Goal: Transaction & Acquisition: Purchase product/service

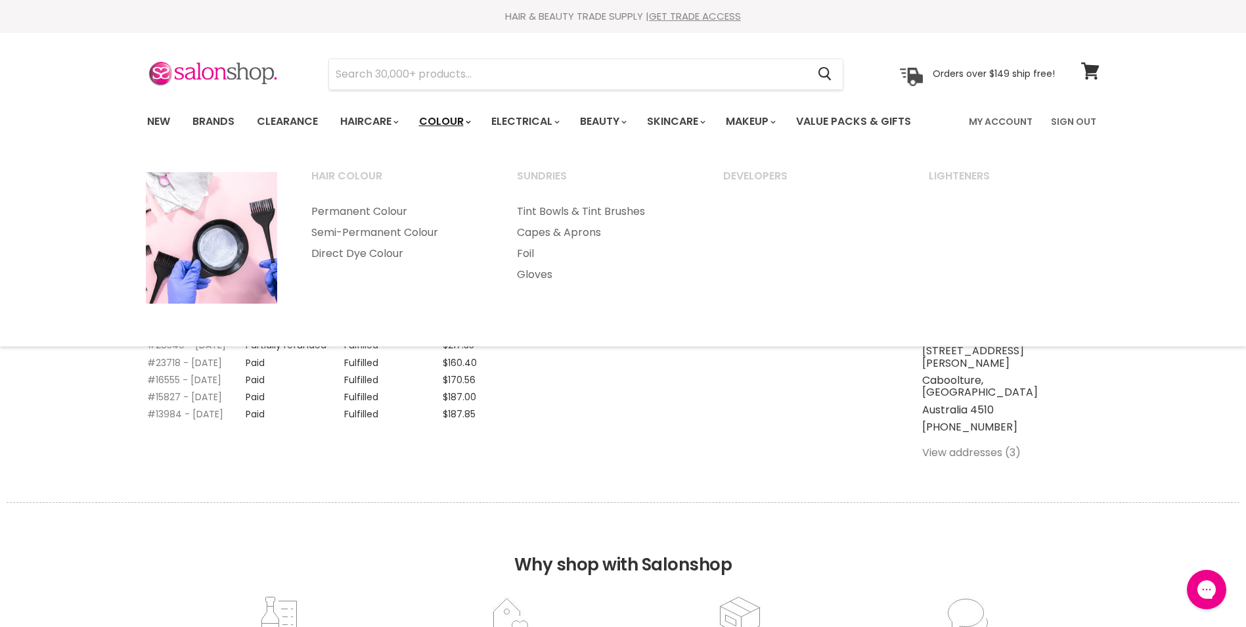
click at [458, 122] on link "Colour" at bounding box center [444, 122] width 70 height 28
click at [400, 211] on link "Permanent Colour" at bounding box center [397, 211] width 204 height 21
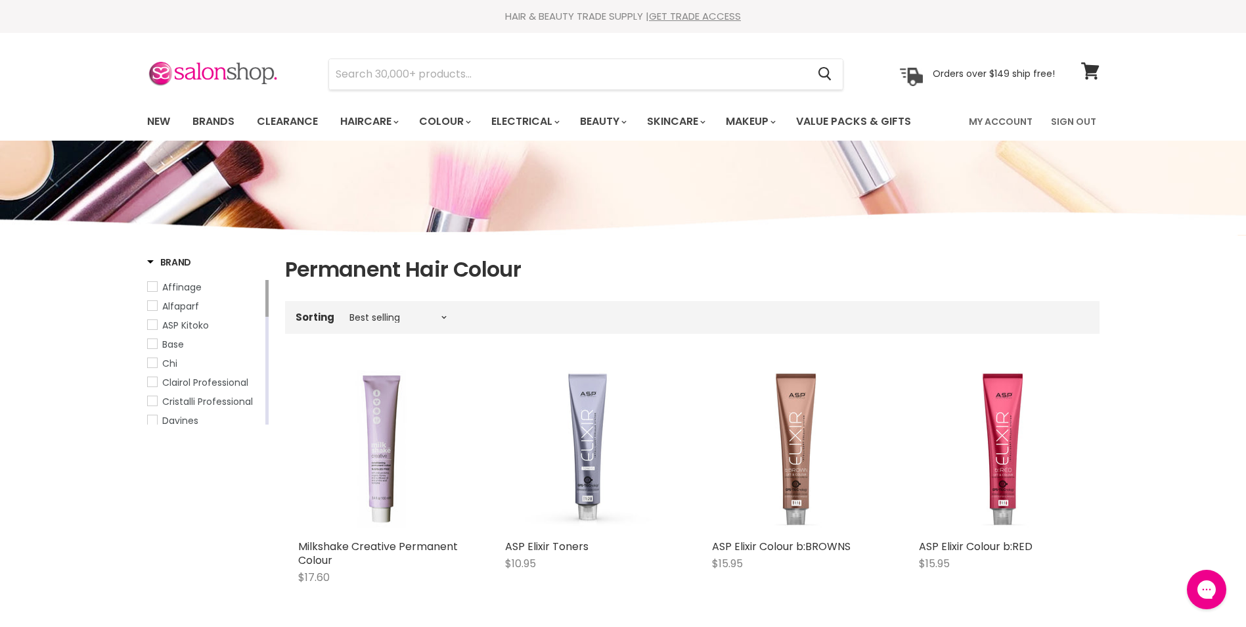
click at [188, 287] on span "Affinage" at bounding box center [181, 286] width 39 height 13
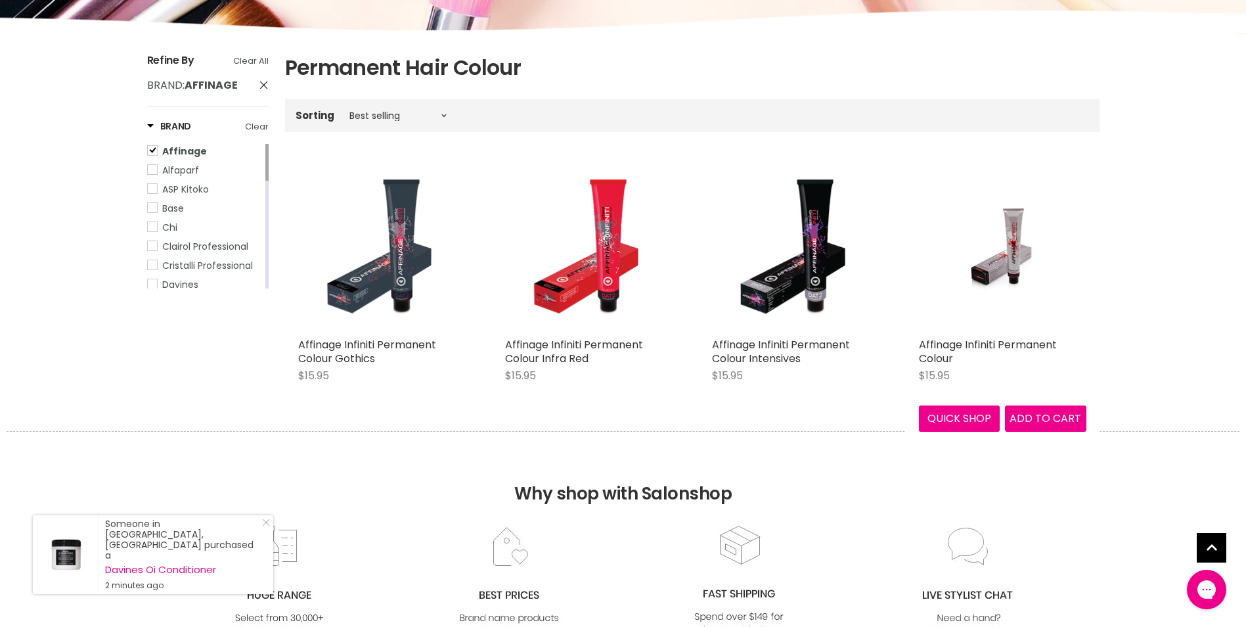
scroll to position [197, 0]
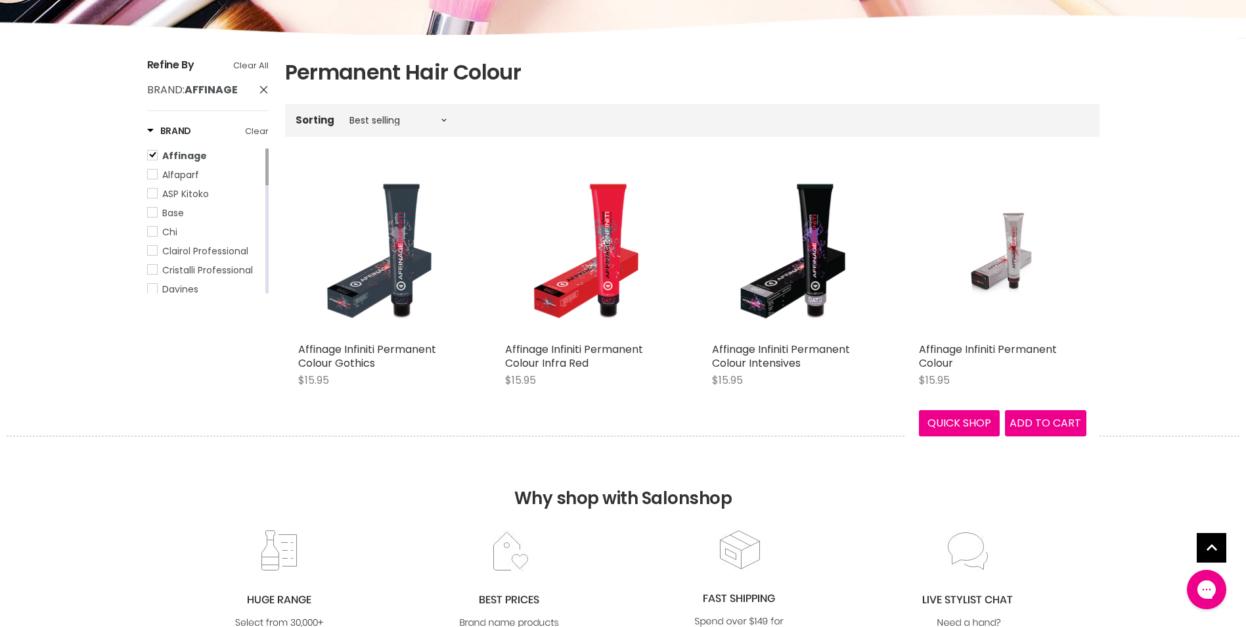
click at [1013, 320] on img "Main content" at bounding box center [1001, 251] width 111 height 167
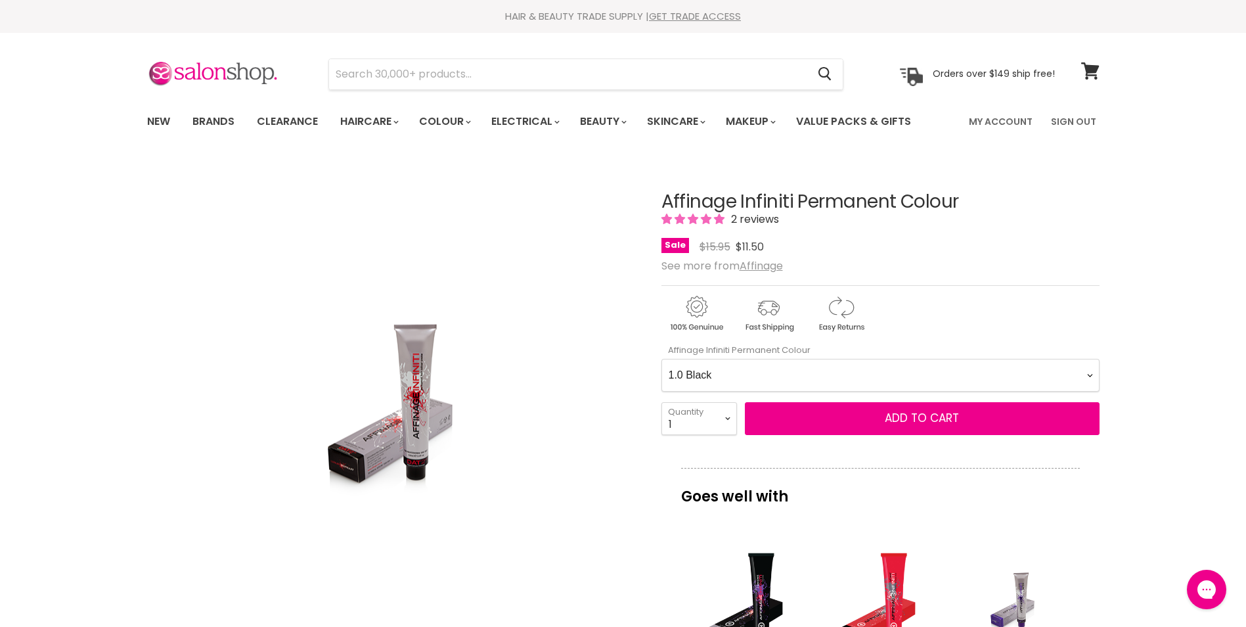
click at [1090, 370] on Colour-0-0 "1.0 Black 2.0 Very Dark Brown 3.0 Dark Brown 3.66 Dark Burgundy Brown 4.0 Mediu…" at bounding box center [880, 375] width 438 height 33
click at [661, 359] on Colour-0-0 "1.0 Black 2.0 Very Dark Brown 3.0 Dark Brown 3.66 Dark Burgundy Brown 4.0 Mediu…" at bounding box center [880, 375] width 438 height 33
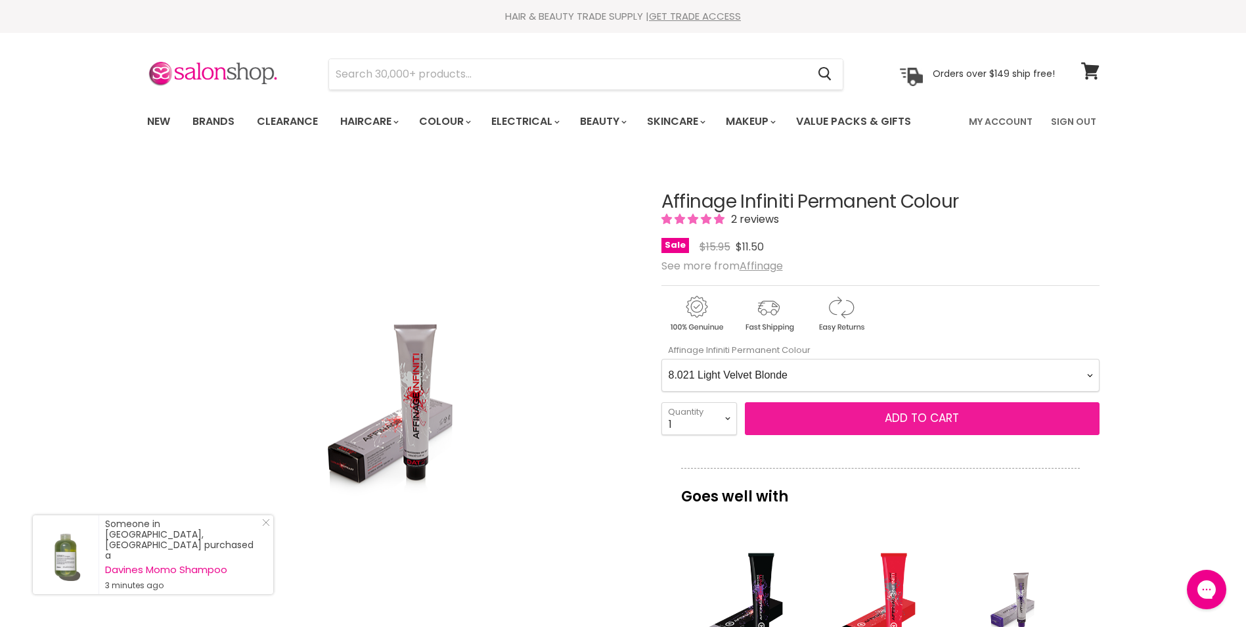
click at [808, 420] on button "Add to cart" at bounding box center [922, 418] width 355 height 33
click at [930, 417] on span "Add to cart" at bounding box center [922, 418] width 74 height 16
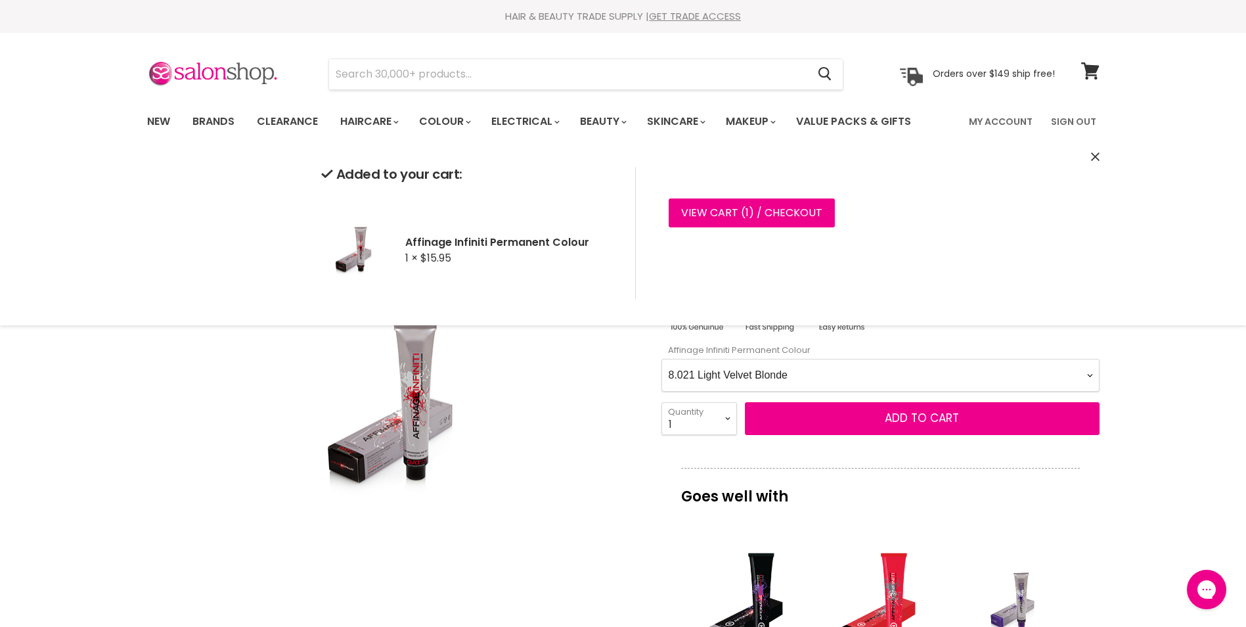
click at [966, 374] on Colour-0-0 "1.0 Black 2.0 Very Dark Brown 3.0 Dark Brown 3.66 Dark Burgundy Brown 4.0 Mediu…" at bounding box center [880, 375] width 438 height 33
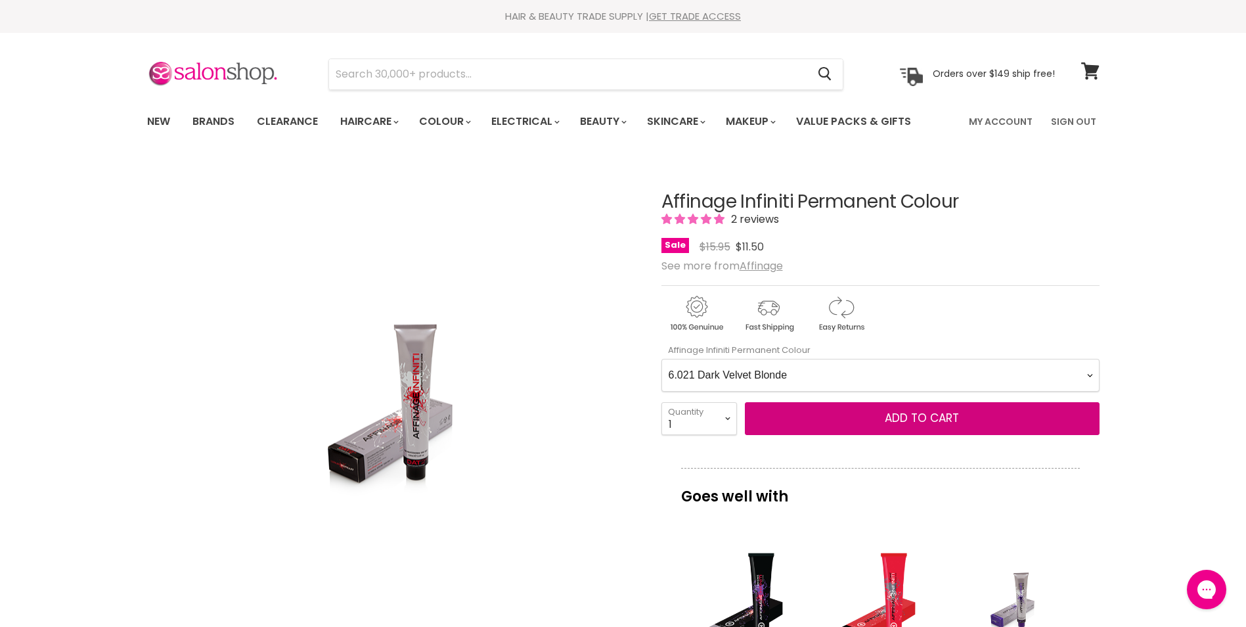
click at [661, 359] on Colour-0-0 "1.0 Black 2.0 Very Dark Brown 3.0 Dark Brown 3.66 Dark Burgundy Brown 4.0 Mediu…" at bounding box center [880, 375] width 438 height 33
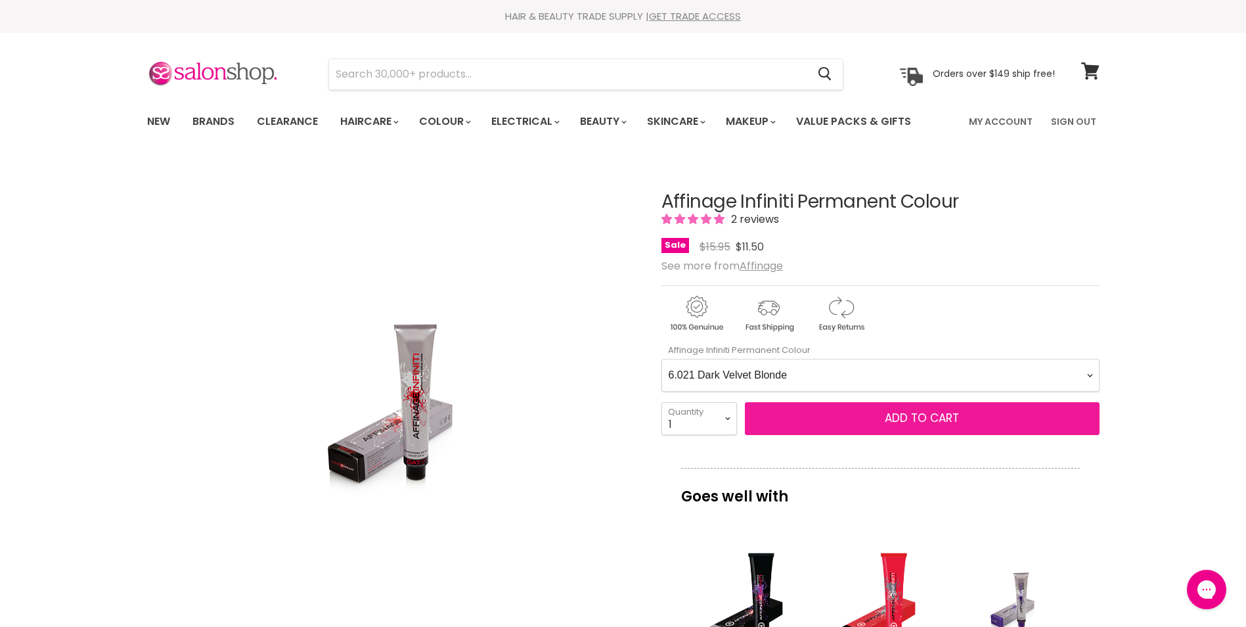
click at [919, 412] on span "Add to cart" at bounding box center [922, 418] width 74 height 16
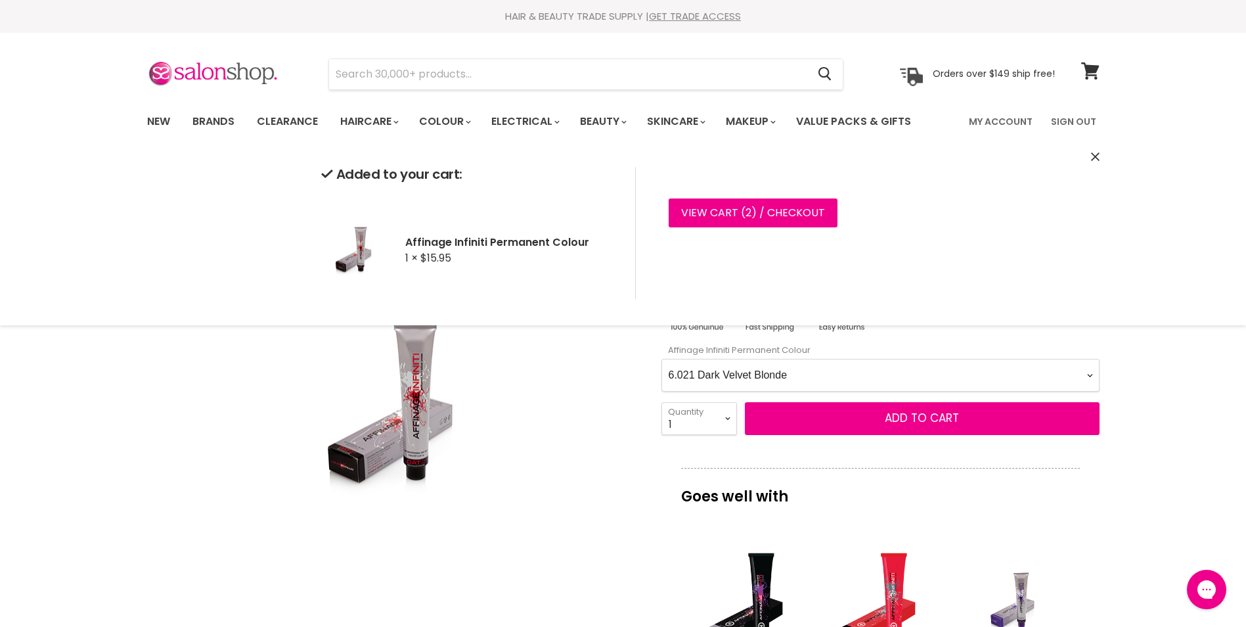
click at [1084, 378] on Colour-0-0 "1.0 Black 2.0 Very Dark Brown 3.0 Dark Brown 3.66 Dark Burgundy Brown 4.0 Mediu…" at bounding box center [880, 375] width 438 height 33
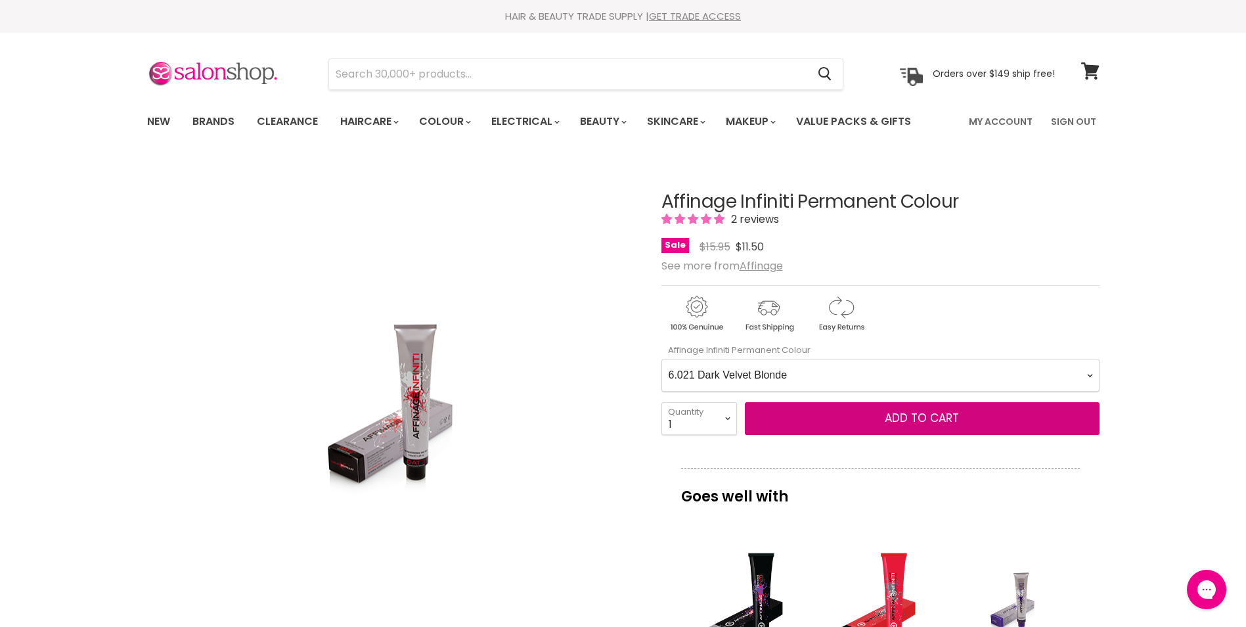
select Colour-0-0 "66.0 Extra Natural Dark Blonde"
click at [661, 359] on Colour-0-0 "1.0 Black 2.0 Very Dark Brown 3.0 Dark Brown 3.66 Dark Burgundy Brown 4.0 Mediu…" at bounding box center [880, 375] width 438 height 33
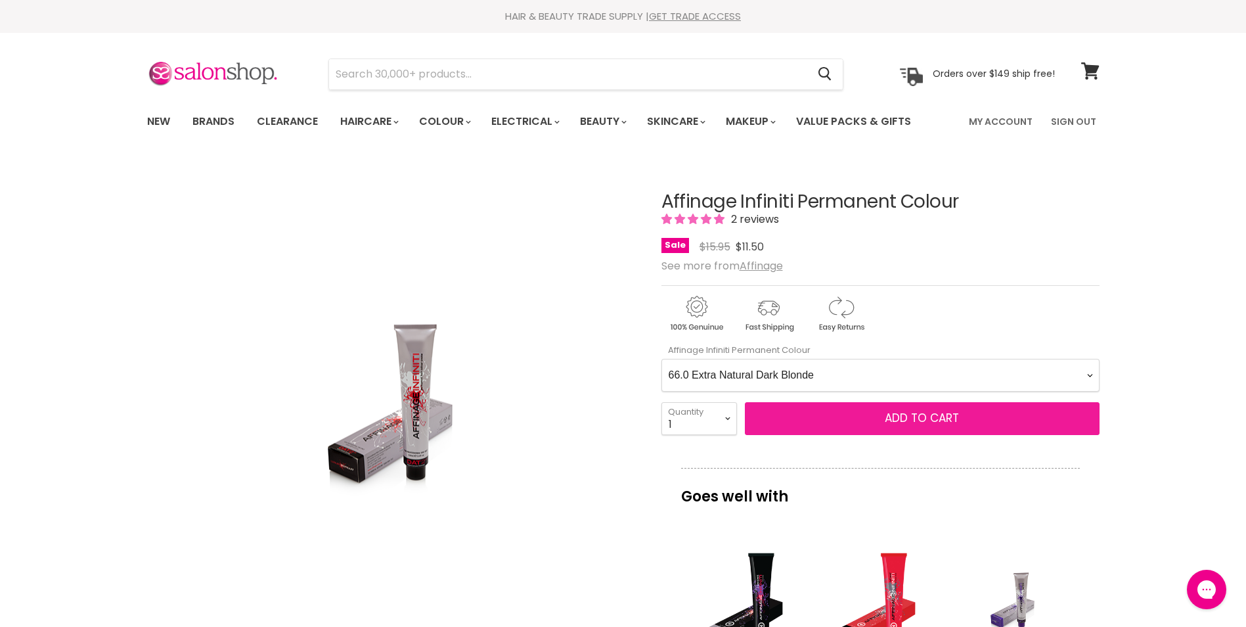
click at [873, 421] on button "Add to cart" at bounding box center [922, 418] width 355 height 33
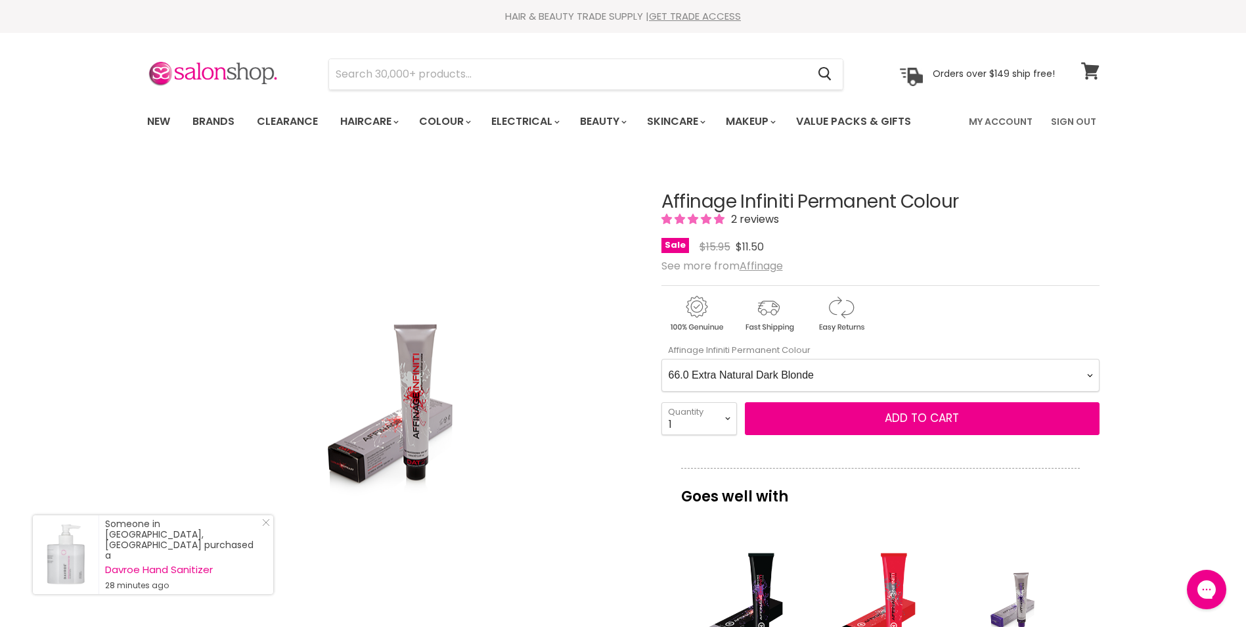
click at [1086, 69] on icon at bounding box center [1090, 70] width 18 height 17
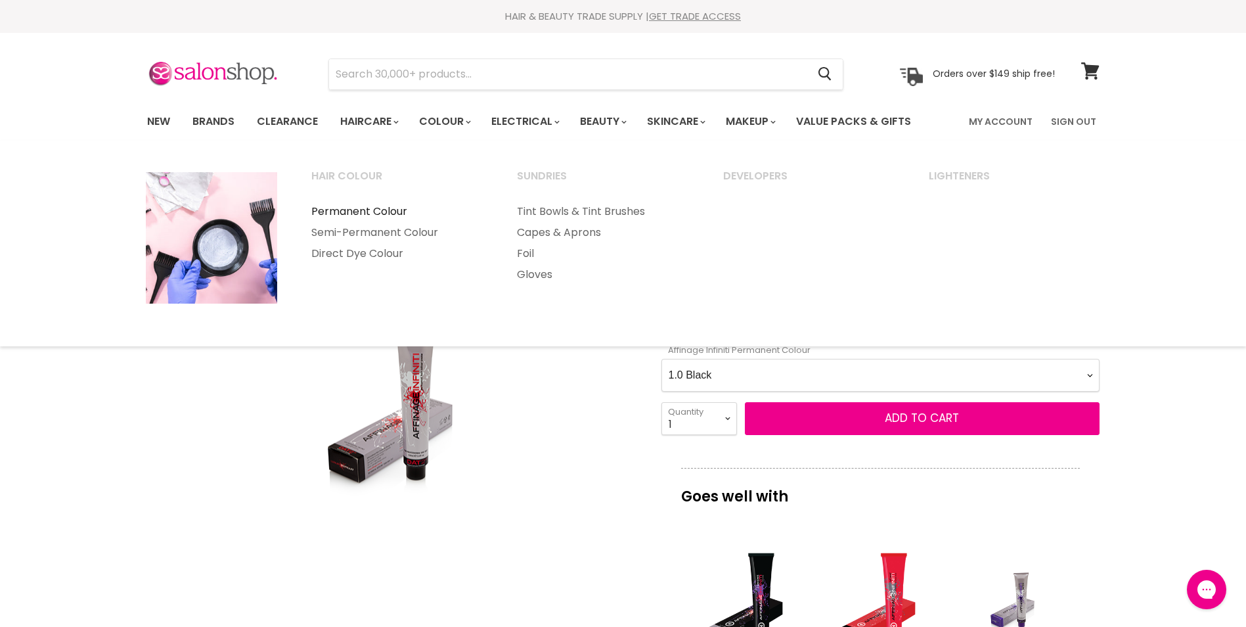
click at [389, 208] on link "Permanent Colour" at bounding box center [397, 211] width 204 height 21
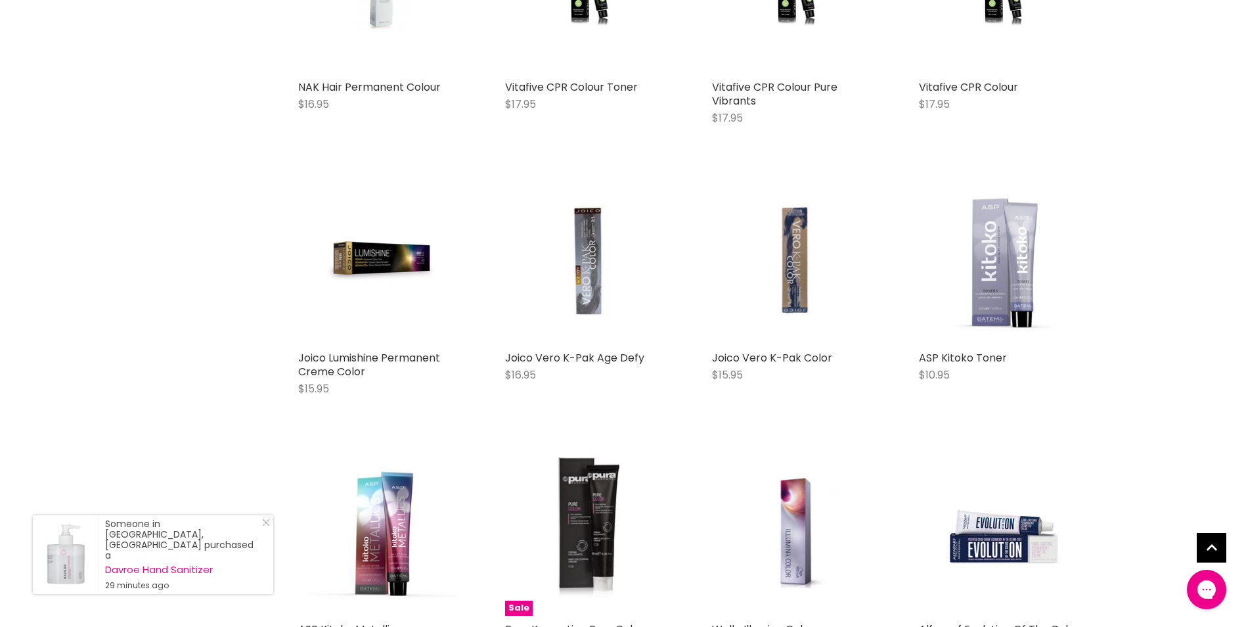
scroll to position [2627, 0]
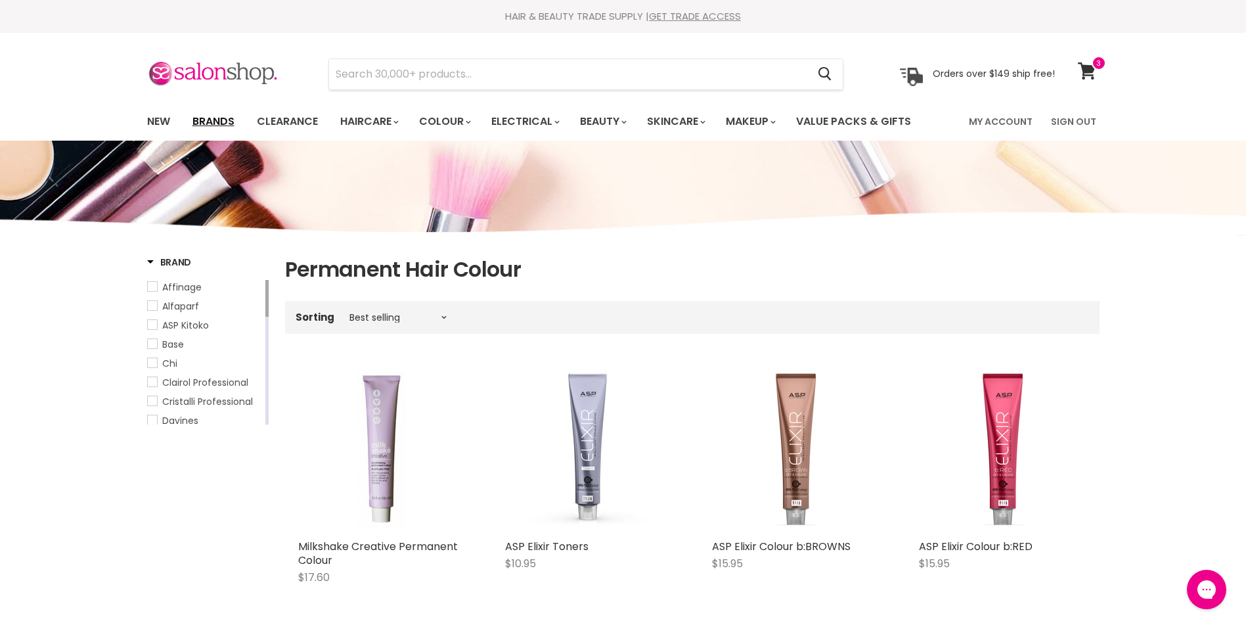
click at [215, 118] on link "Brands" at bounding box center [214, 122] width 62 height 28
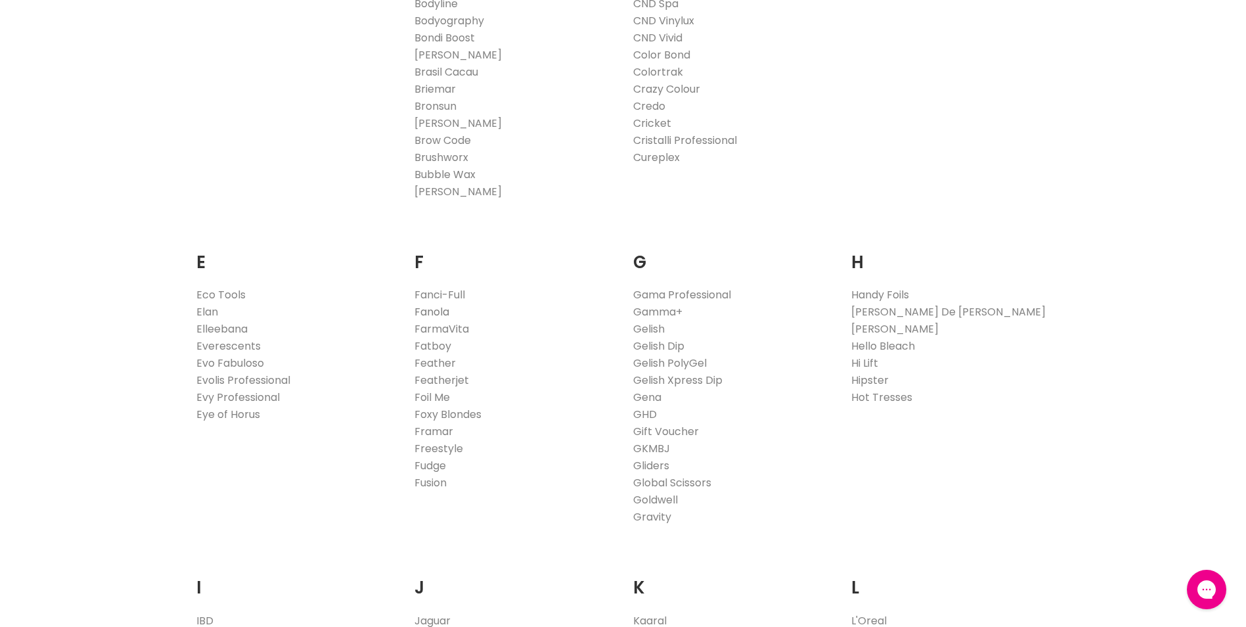
click at [429, 309] on link "Fanola" at bounding box center [431, 311] width 35 height 15
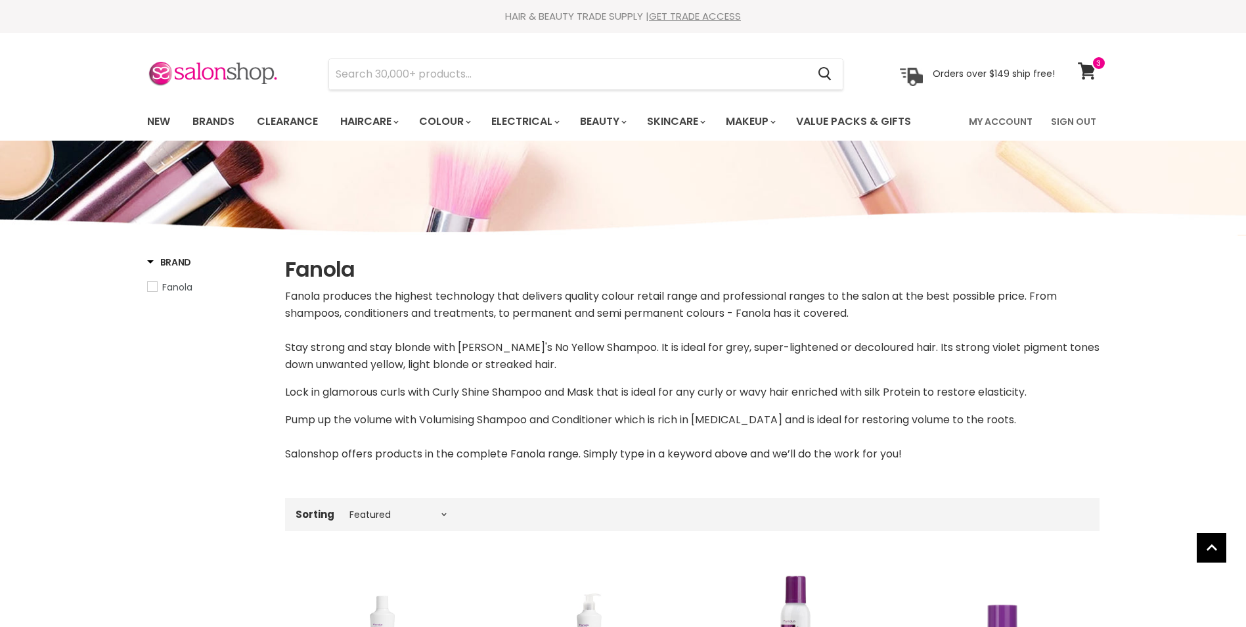
select select "manual"
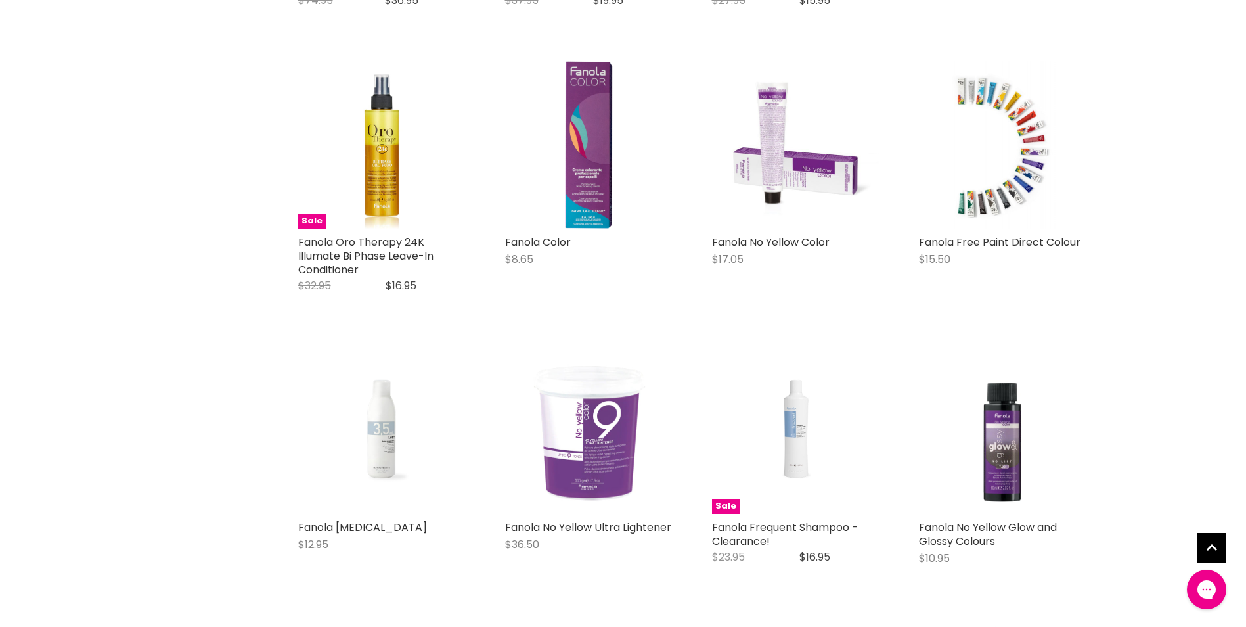
scroll to position [2955, 0]
click at [387, 459] on img "Main content" at bounding box center [382, 428] width 112 height 167
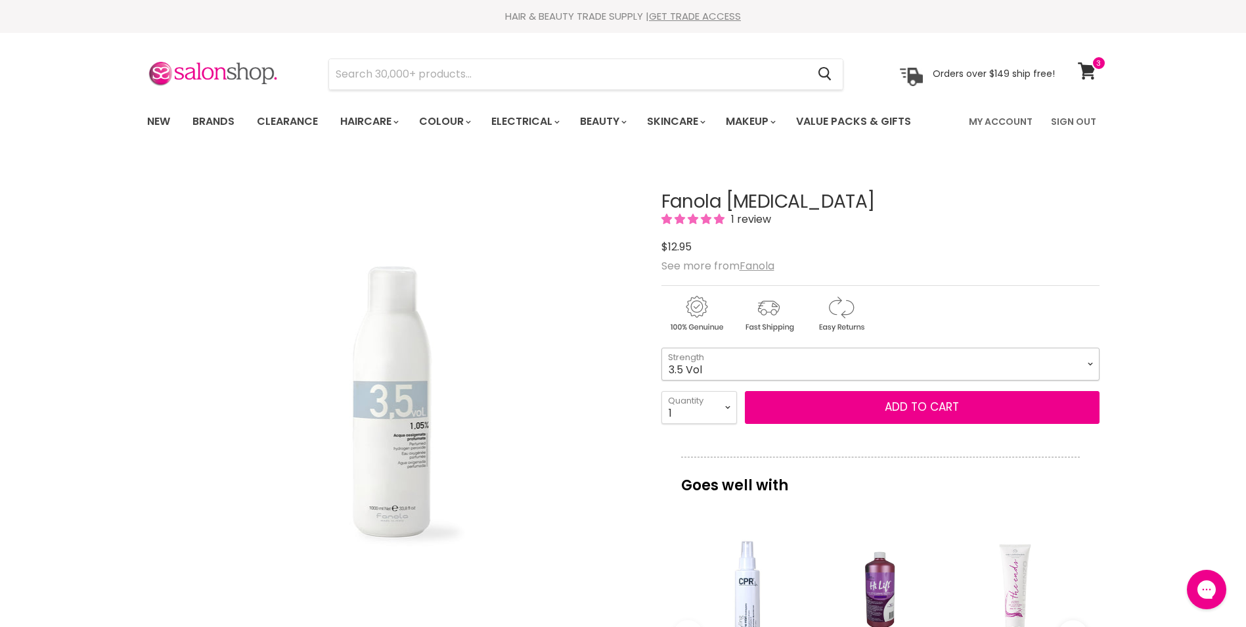
click at [827, 364] on select "3.5 Vol 10 Vol 20 Vol 30 Vol 40 Vol" at bounding box center [880, 363] width 438 height 33
click at [661, 347] on select "3.5 Vol 10 Vol 20 Vol 30 Vol 40 Vol" at bounding box center [880, 363] width 438 height 33
select select "10 Vol"
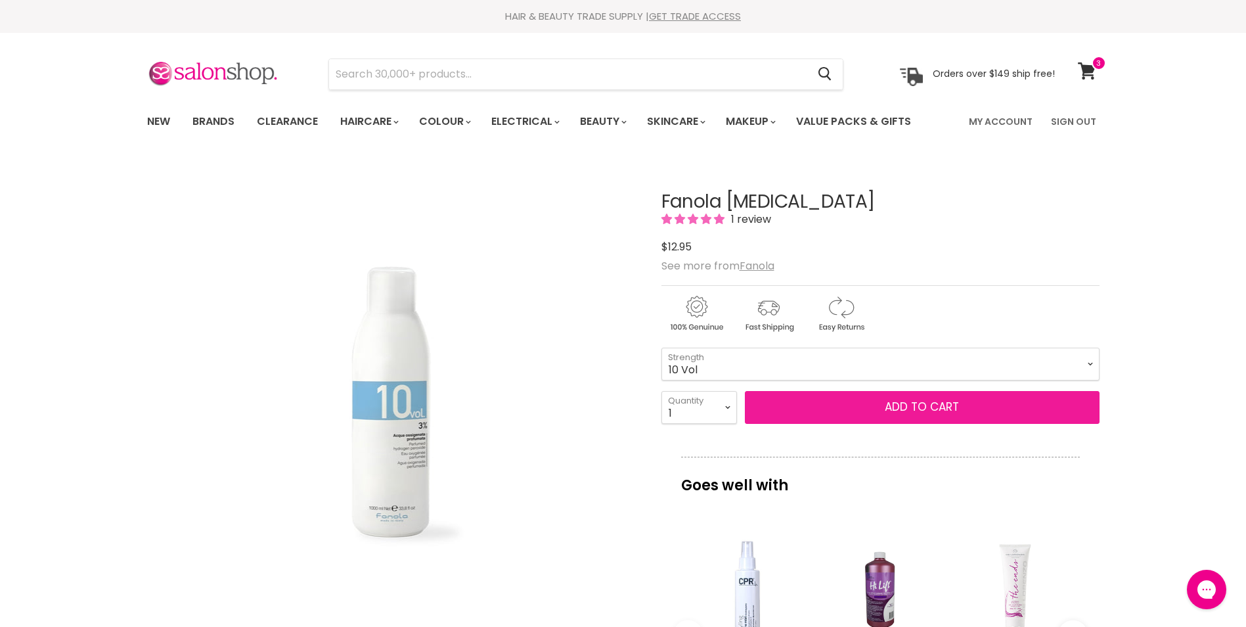
click at [797, 405] on button "Add to cart" at bounding box center [922, 407] width 355 height 33
click at [927, 405] on button "Add to cart" at bounding box center [922, 407] width 355 height 33
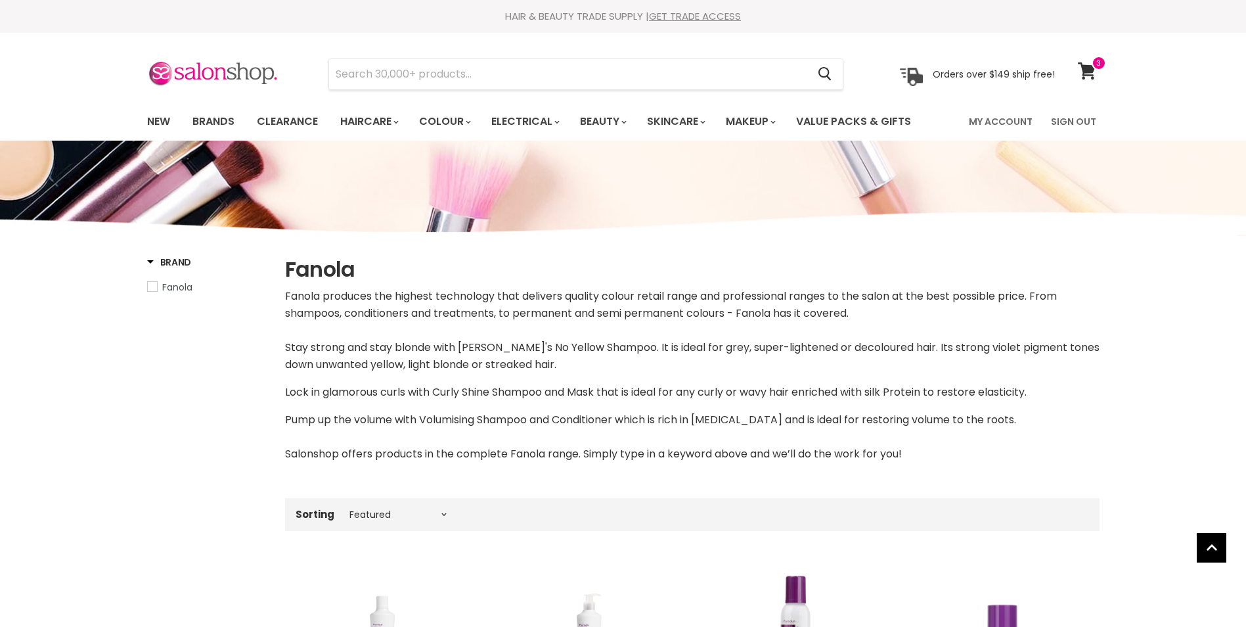
select select "manual"
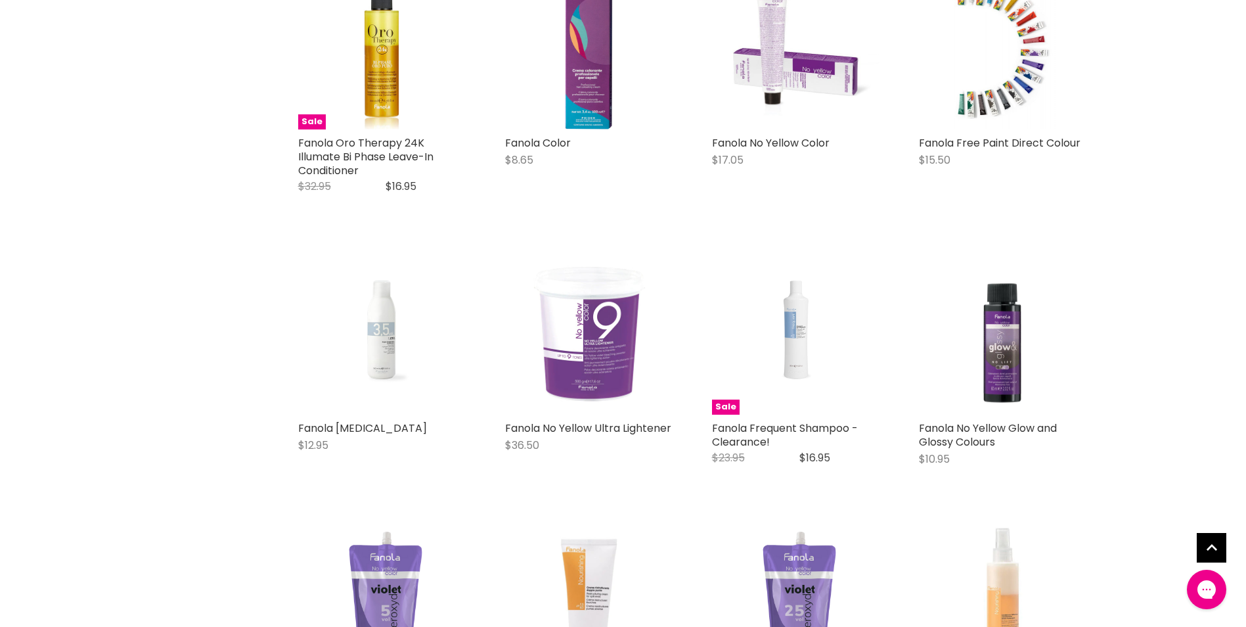
scroll to position [2894, 0]
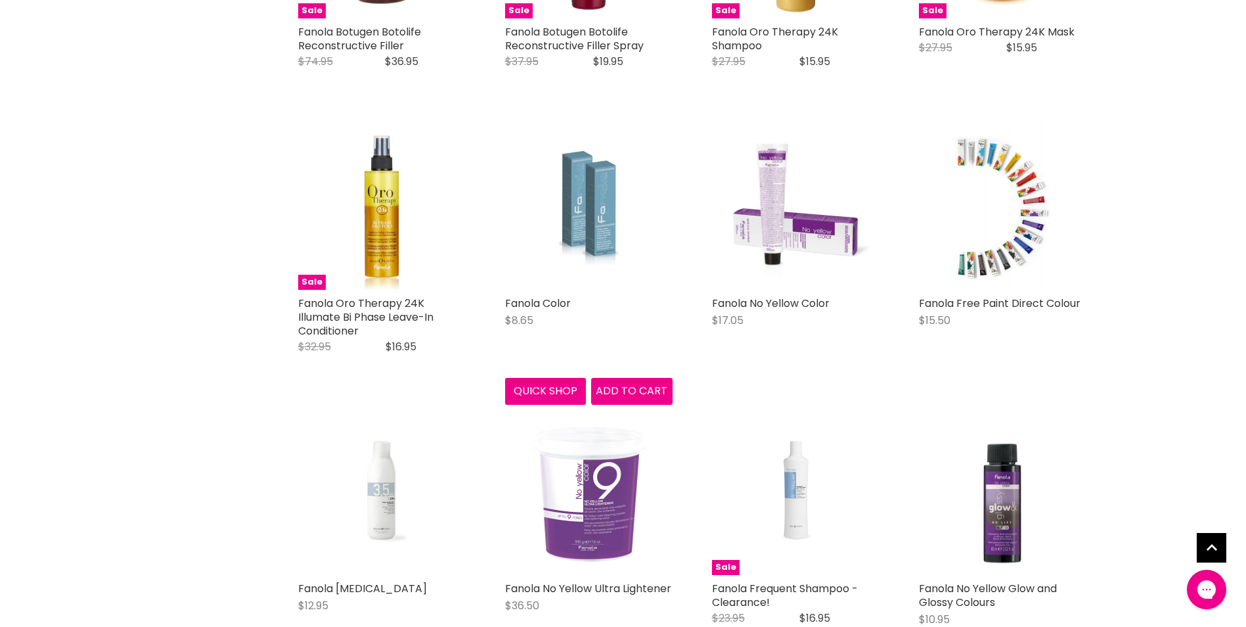
click at [588, 209] on img "Main content" at bounding box center [589, 205] width 112 height 167
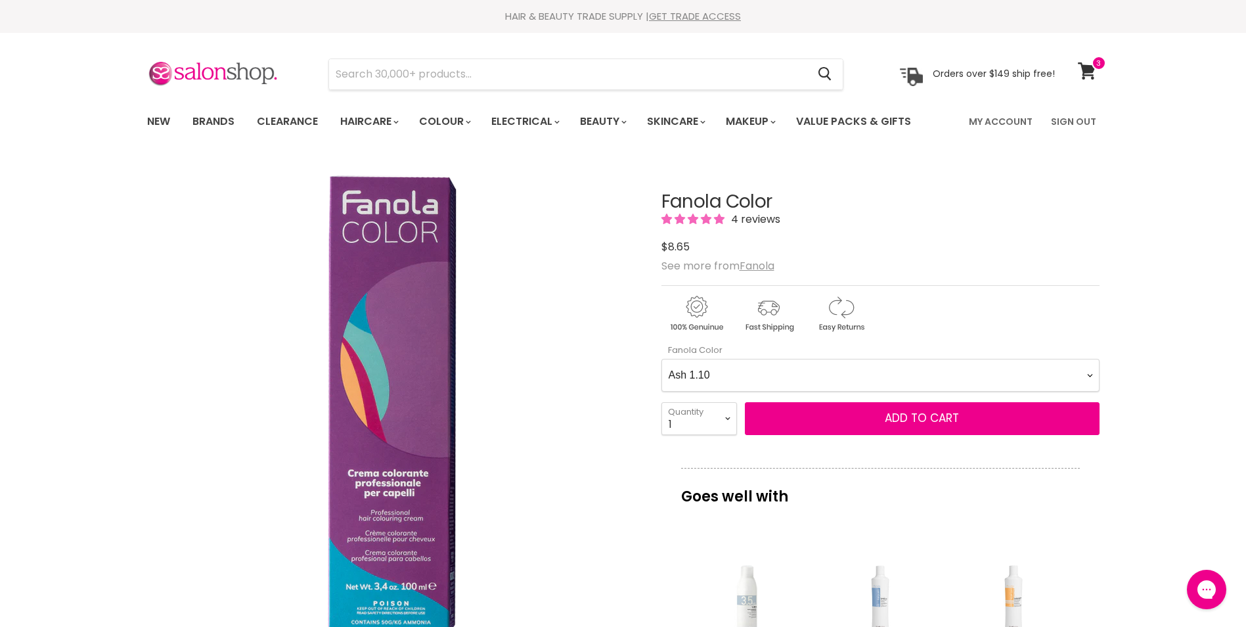
click at [732, 378] on Color-0-0 "Ash 1.10 Ash 5.1 Ash 6.1 Ash 7.1 Ash 8.1 Ash 9.1 Ash 10.1 Intense Ash 5.11 Inte…" at bounding box center [880, 375] width 438 height 33
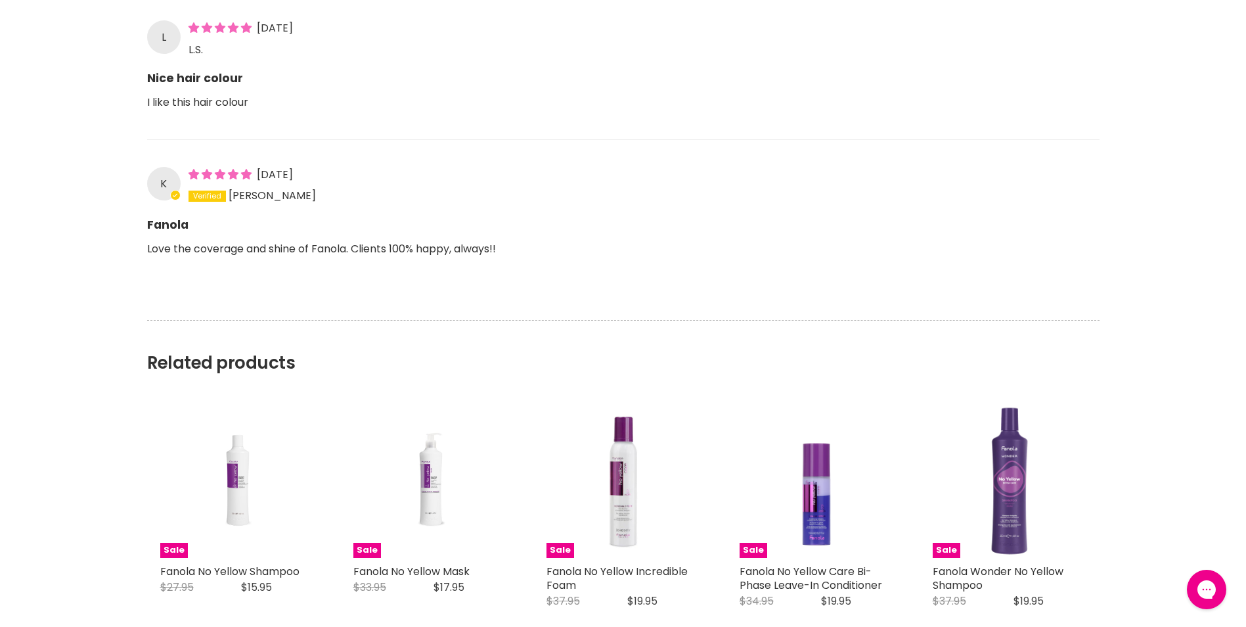
scroll to position [1970, 0]
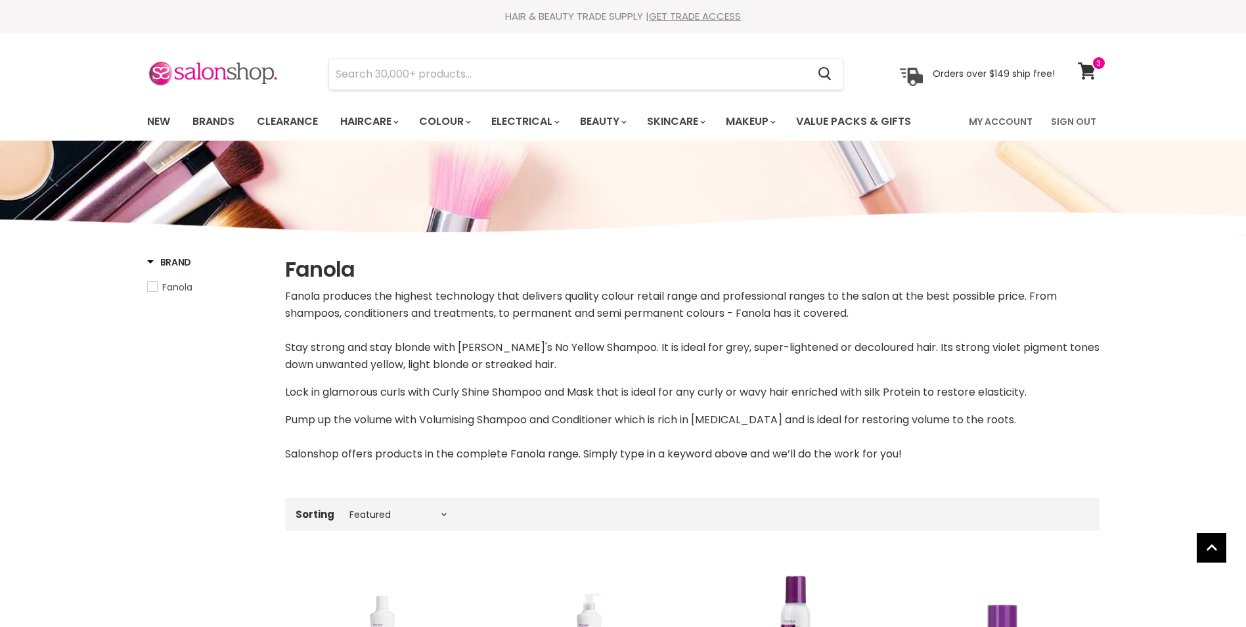
select select "manual"
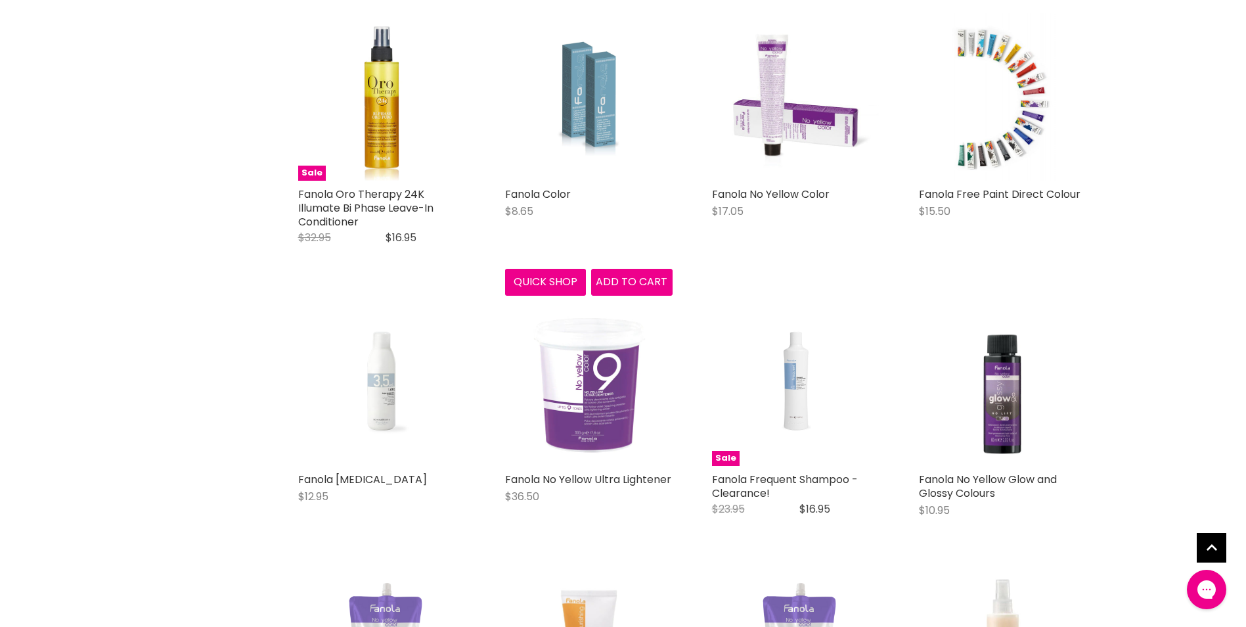
click at [588, 103] on img "Main content" at bounding box center [589, 96] width 112 height 167
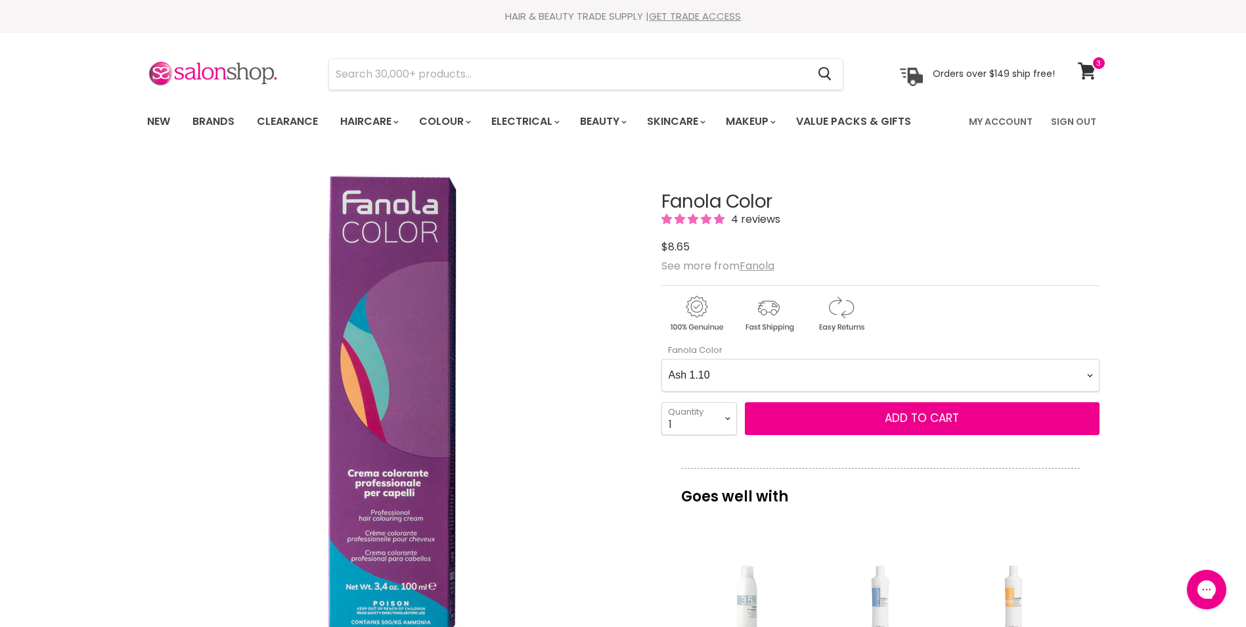
click at [1051, 382] on Color-0-0 "Ash 1.10 Ash 5.1 Ash 6.1 Ash 7.1 Ash 8.1 Ash 9.1 Ash 10.1 Intense Ash 5.11 Inte…" at bounding box center [880, 375] width 438 height 33
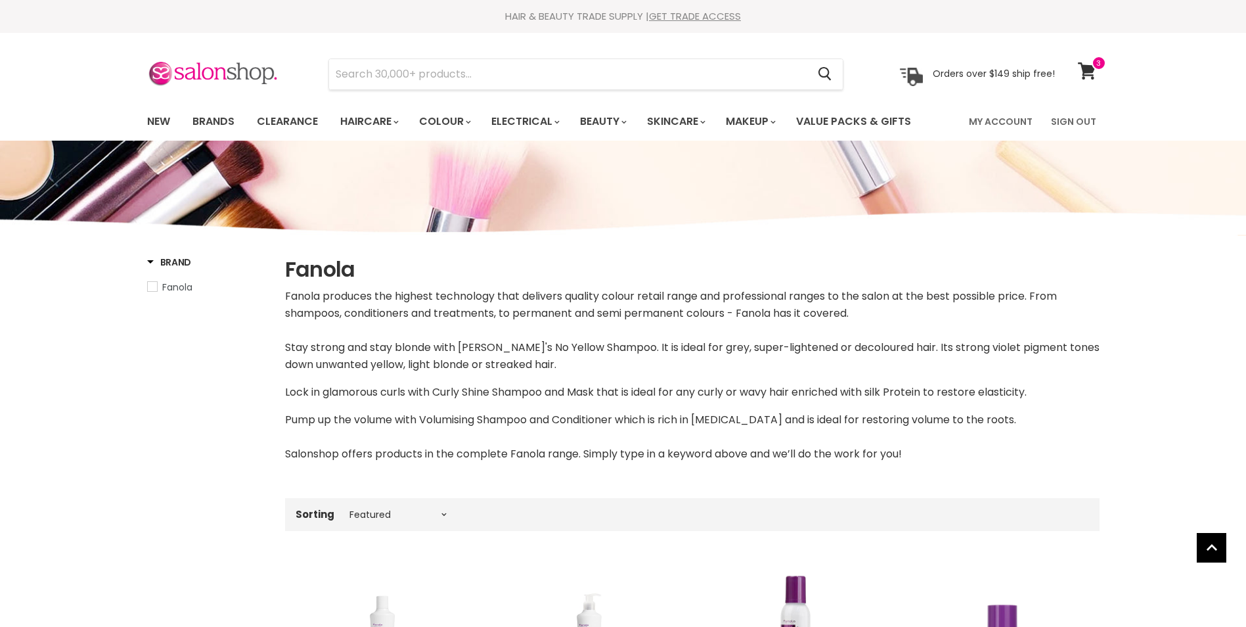
select select "manual"
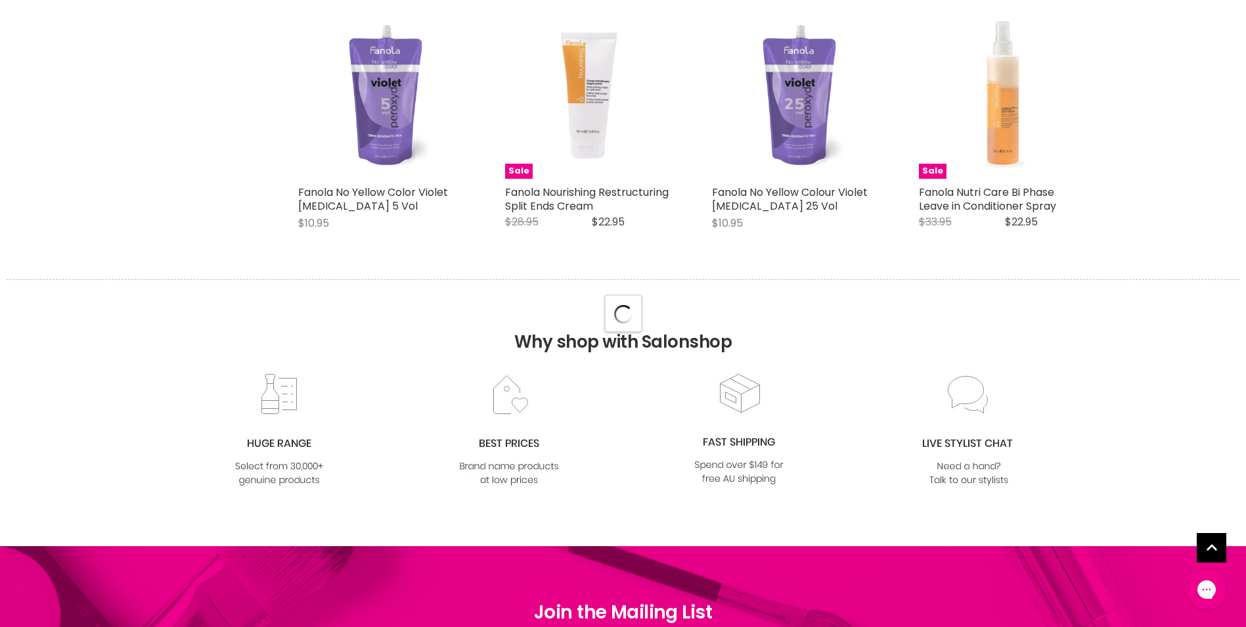
select select "manual"
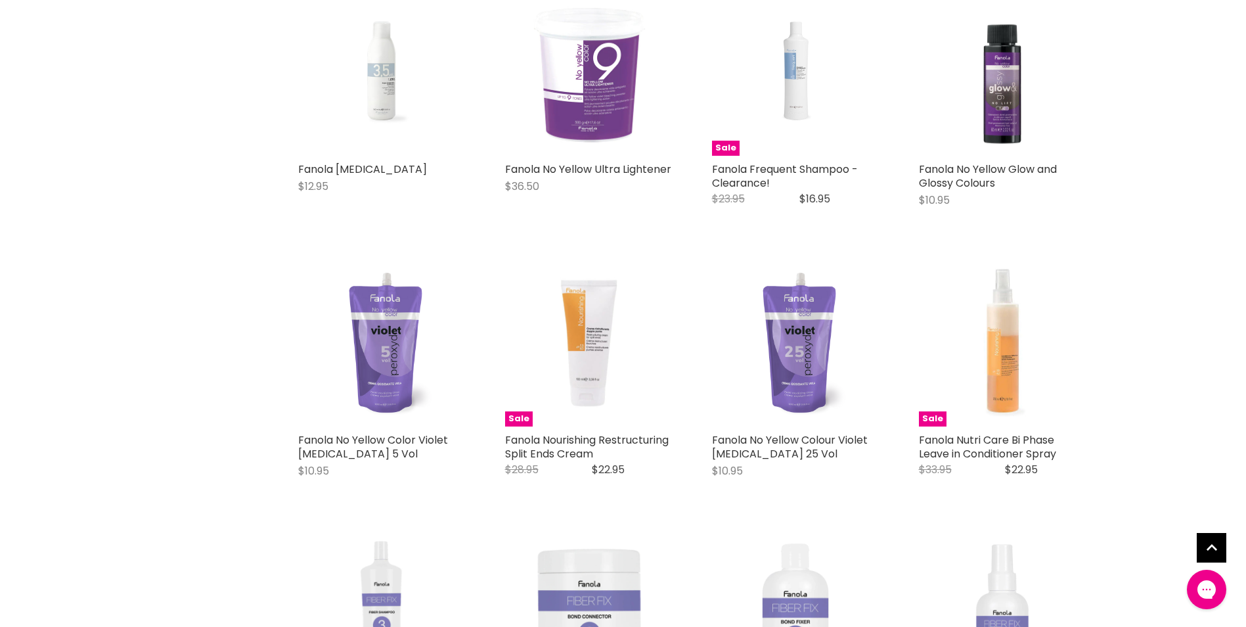
scroll to position [2918, 0]
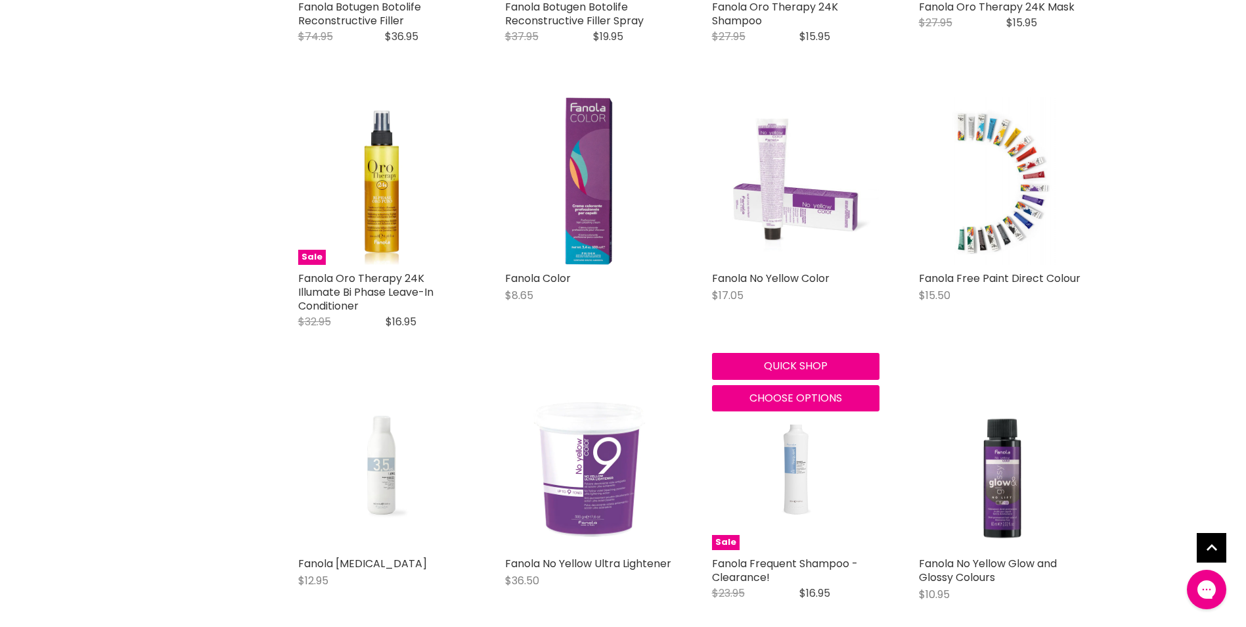
click at [842, 192] on img "Main content" at bounding box center [795, 180] width 167 height 167
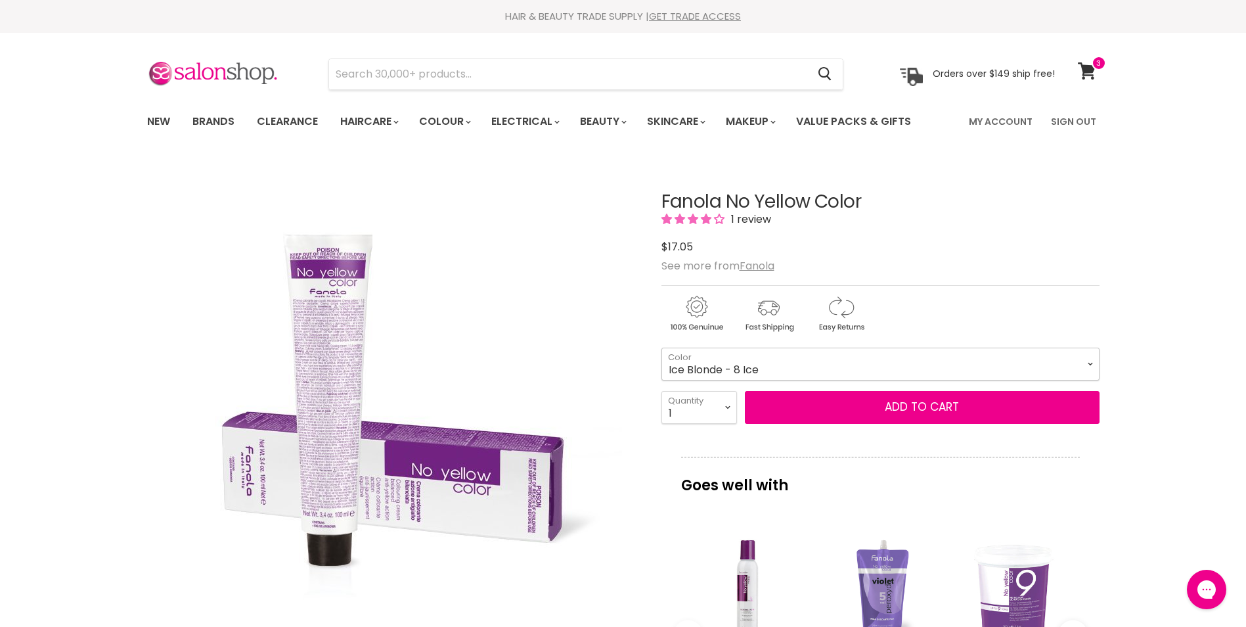
click at [819, 365] on select "Ice Blonde - 8 Ice Ice Blonde - 9 Ice Ice Blonde - 10 Ice Ice Super Lightener -…" at bounding box center [880, 363] width 438 height 33
drag, startPoint x: 1212, startPoint y: 272, endPoint x: 1191, endPoint y: 270, distance: 21.8
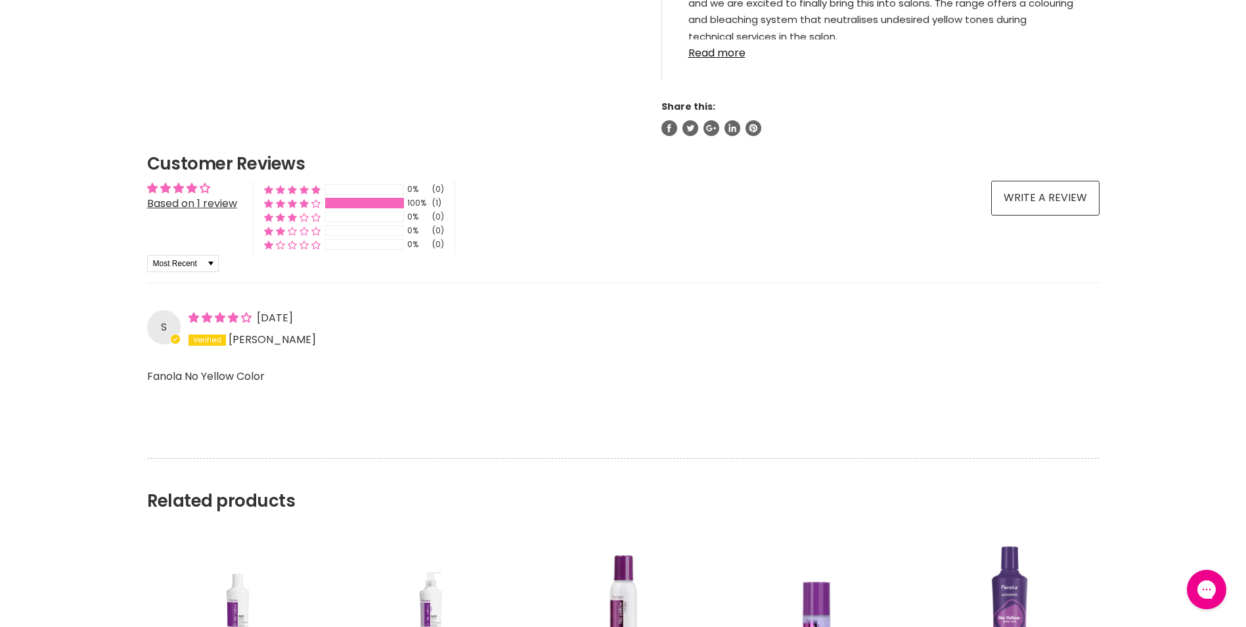
scroll to position [788, 0]
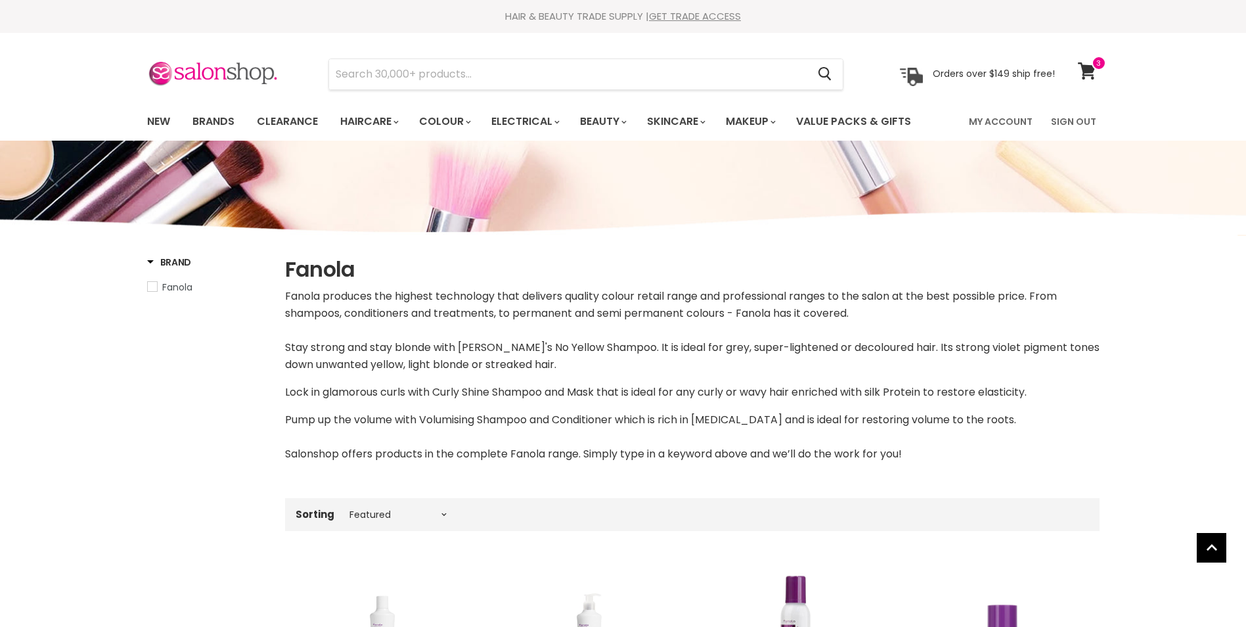
select select "manual"
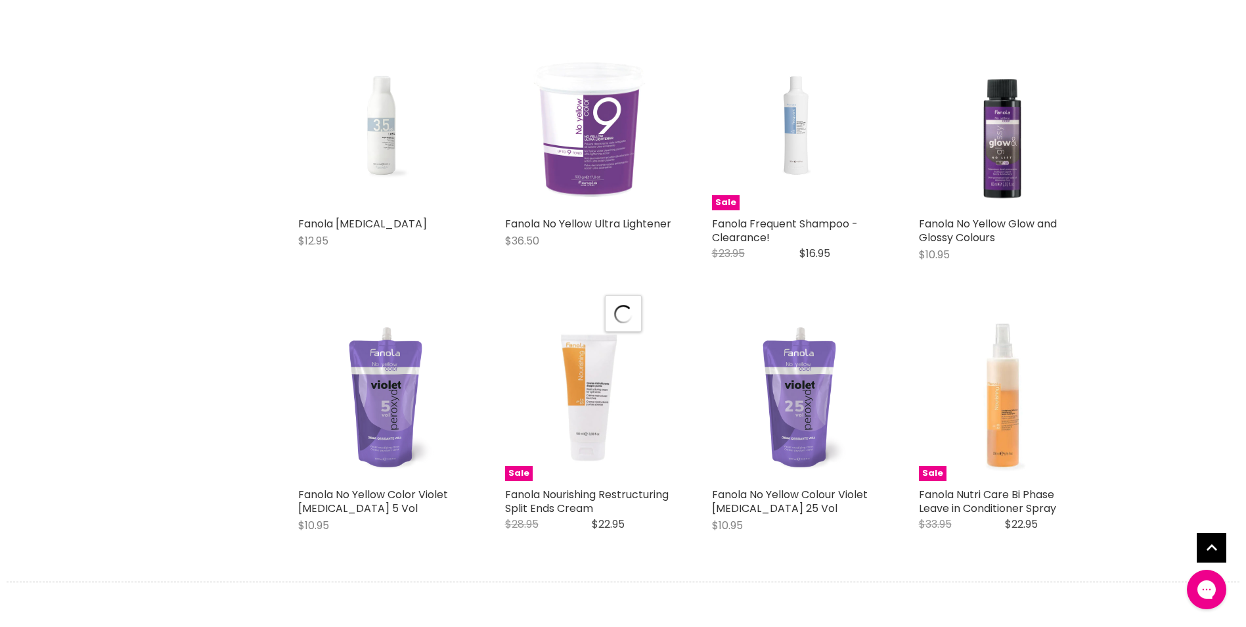
select select "manual"
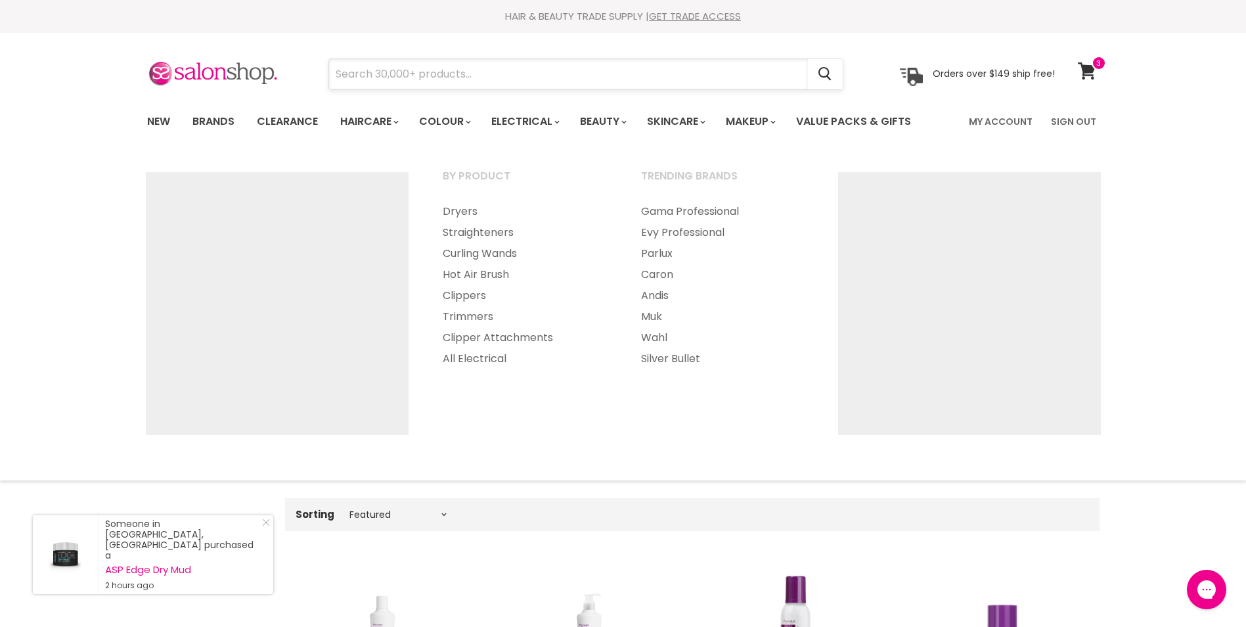
click at [420, 71] on input "Search" at bounding box center [568, 74] width 479 height 30
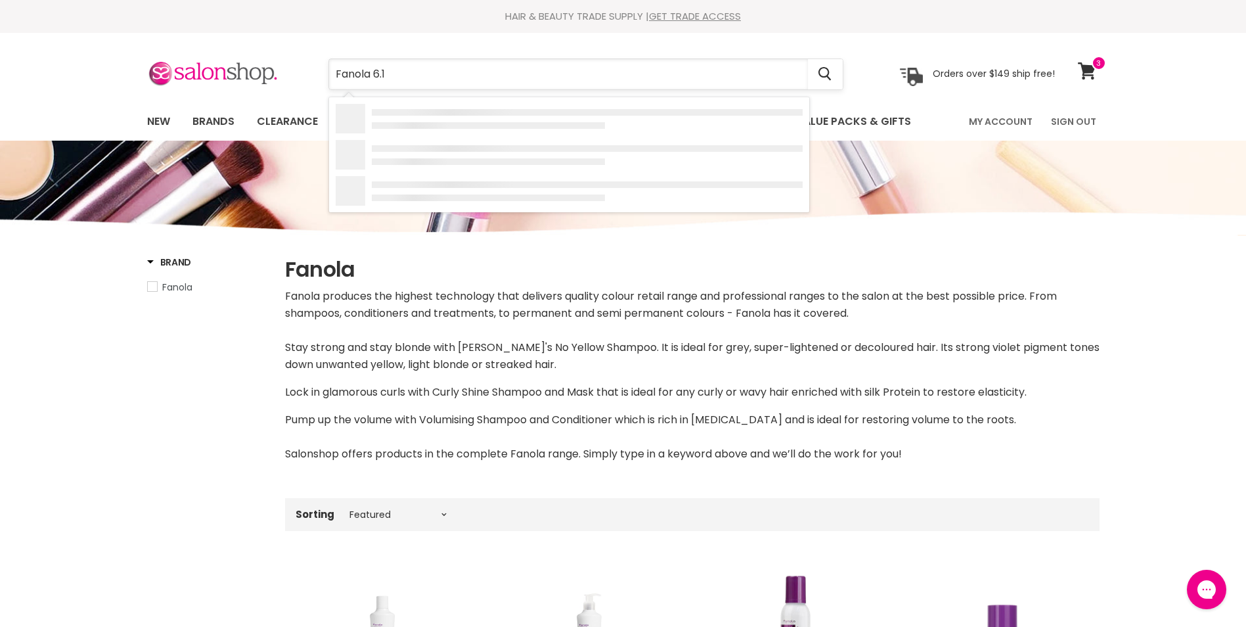
type input "Fanola 6.14"
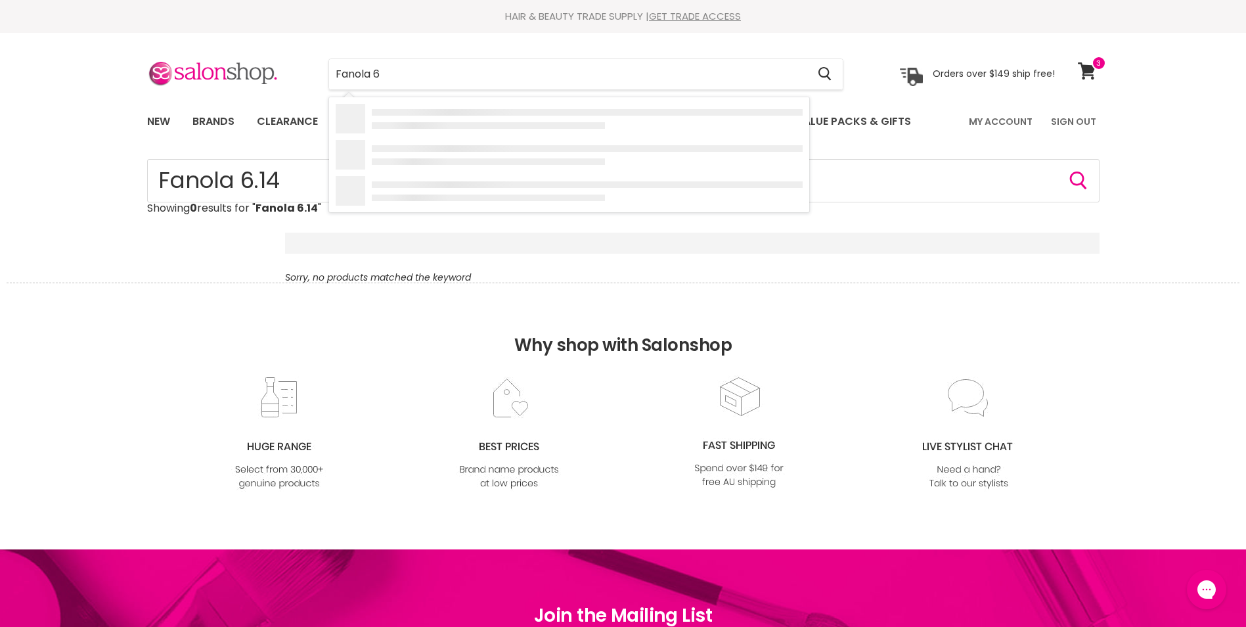
type input "Fanola"
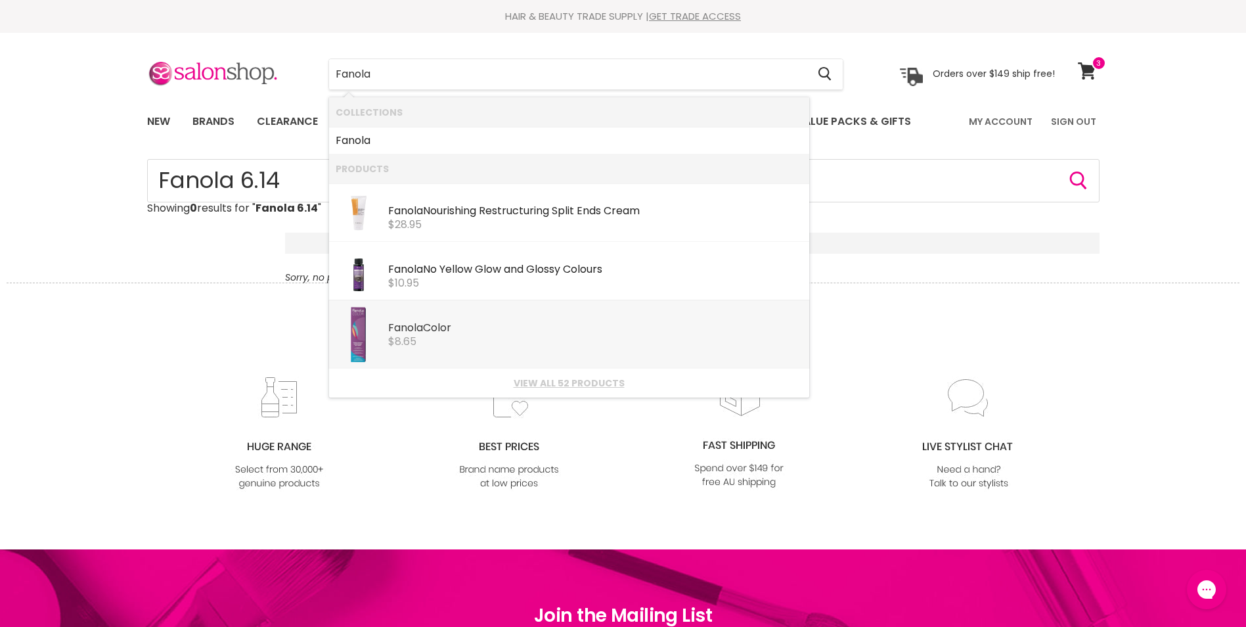
click at [433, 326] on div "Fanola Color" at bounding box center [595, 329] width 414 height 14
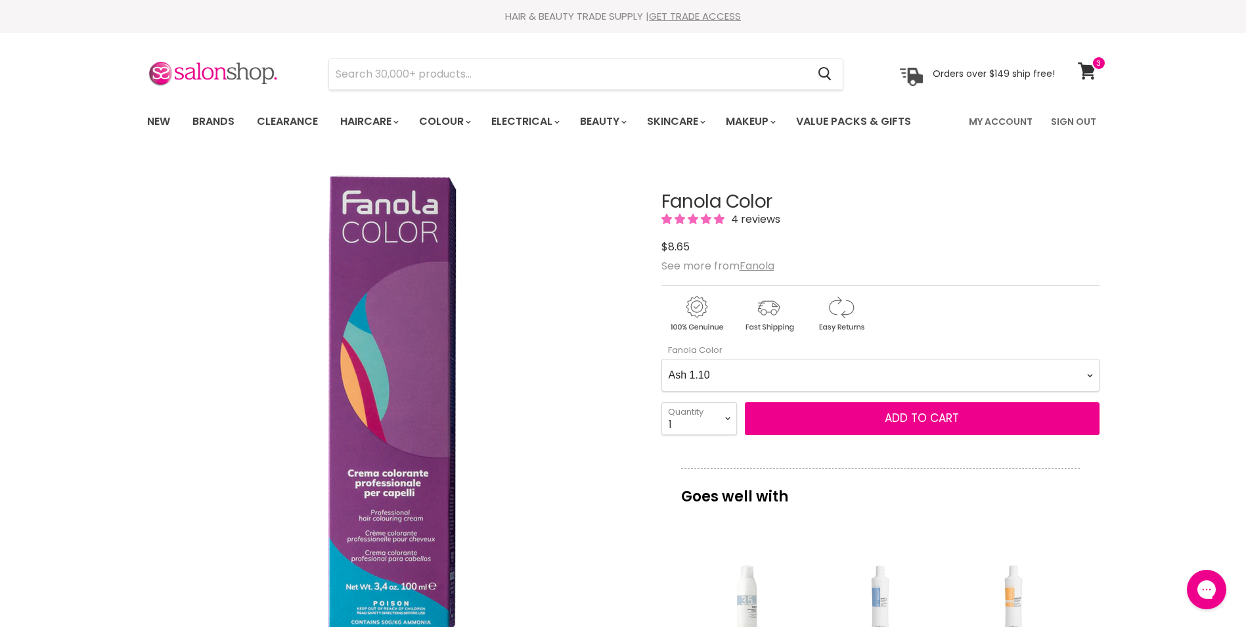
click at [1088, 375] on Color-0-0 "Ash 1.10 Ash 5.1 Ash 6.1 Ash 7.1 Ash 8.1 Ash 9.1 Ash 10.1 Intense Ash 5.11 Inte…" at bounding box center [880, 375] width 438 height 33
select Color-0-0 "Brown 6.14"
click at [661, 359] on Color-0-0 "Ash 1.10 Ash 5.1 Ash 6.1 Ash 7.1 Ash 8.1 Ash 9.1 Ash 10.1 Intense Ash 5.11 Inte…" at bounding box center [880, 375] width 438 height 33
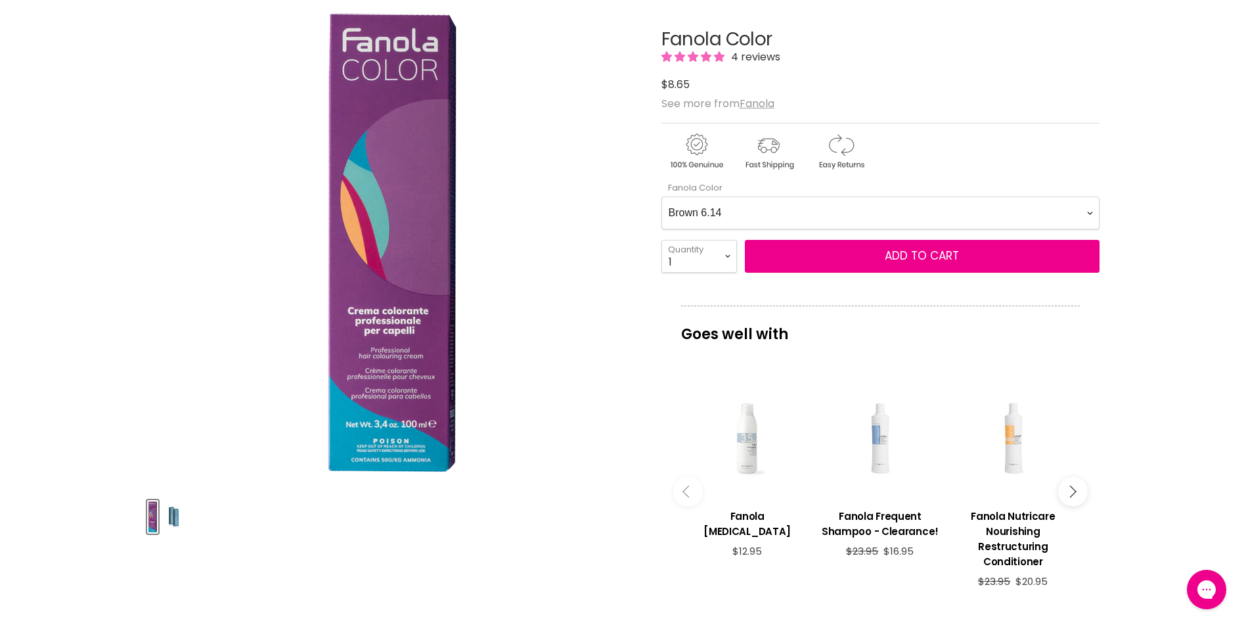
scroll to position [66, 0]
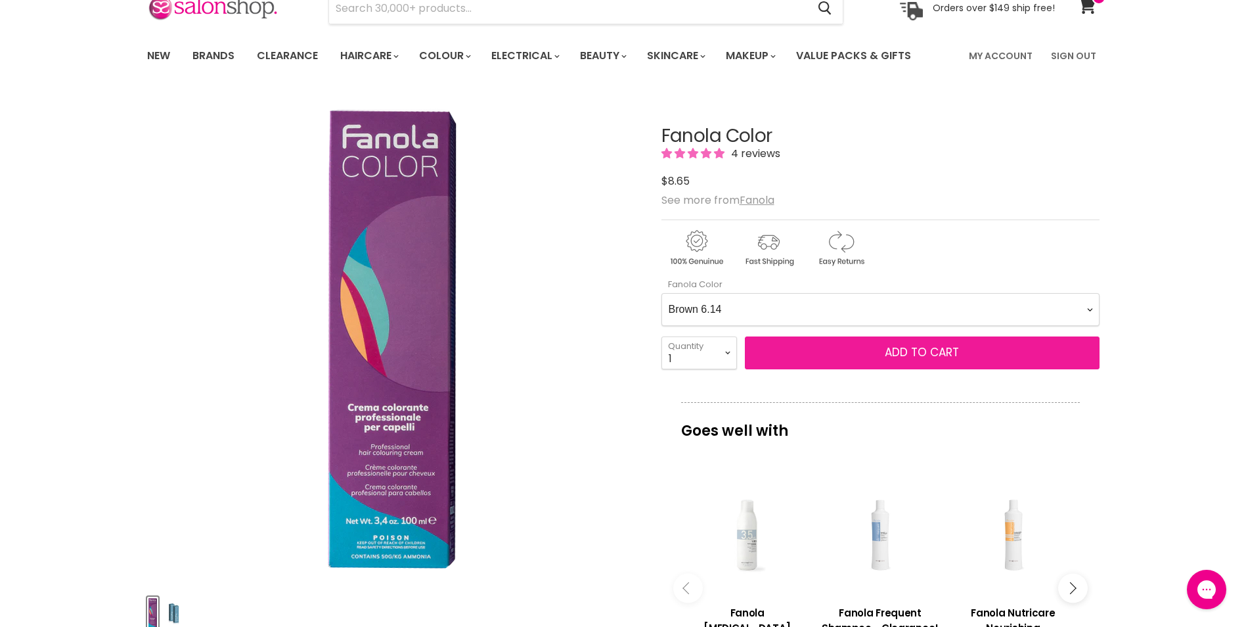
click at [922, 357] on span "Add to cart" at bounding box center [922, 352] width 74 height 16
click at [916, 350] on span "Add to cart" at bounding box center [922, 352] width 74 height 16
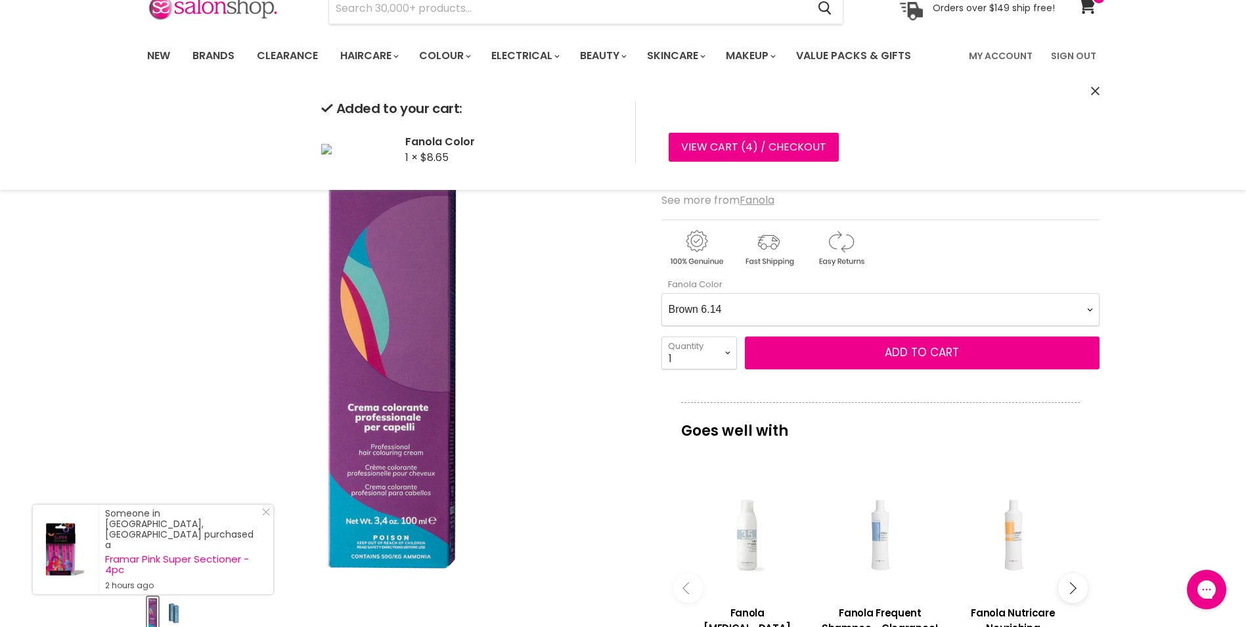
click at [1091, 90] on icon "Close" at bounding box center [1095, 91] width 9 height 9
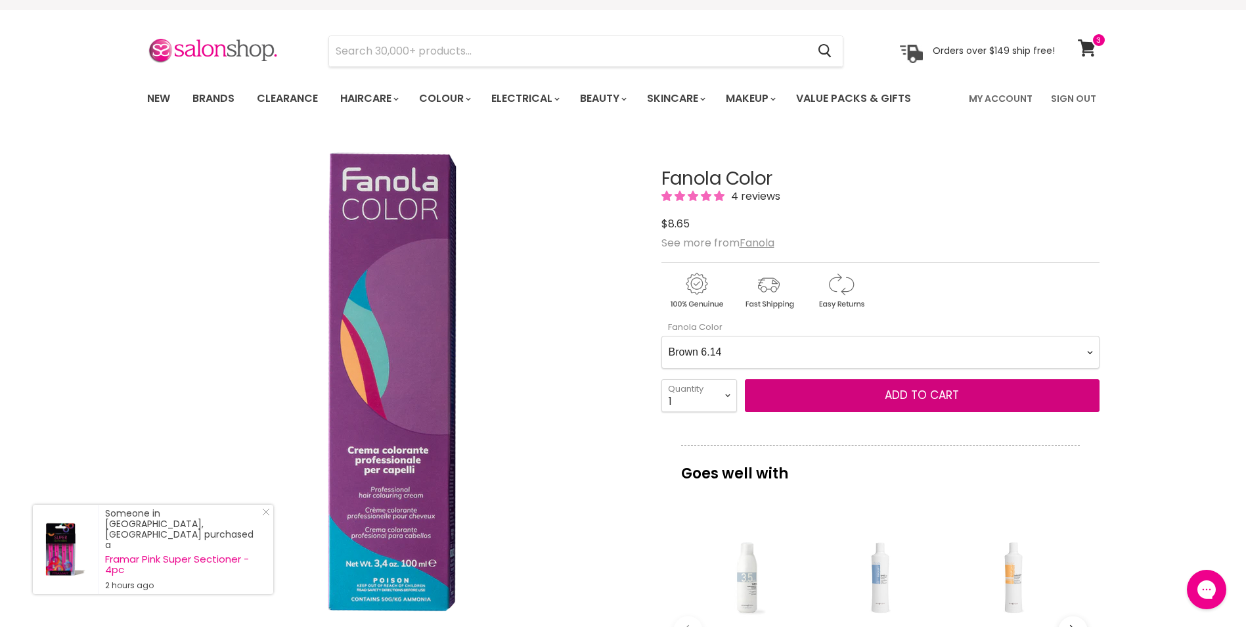
scroll to position [0, 0]
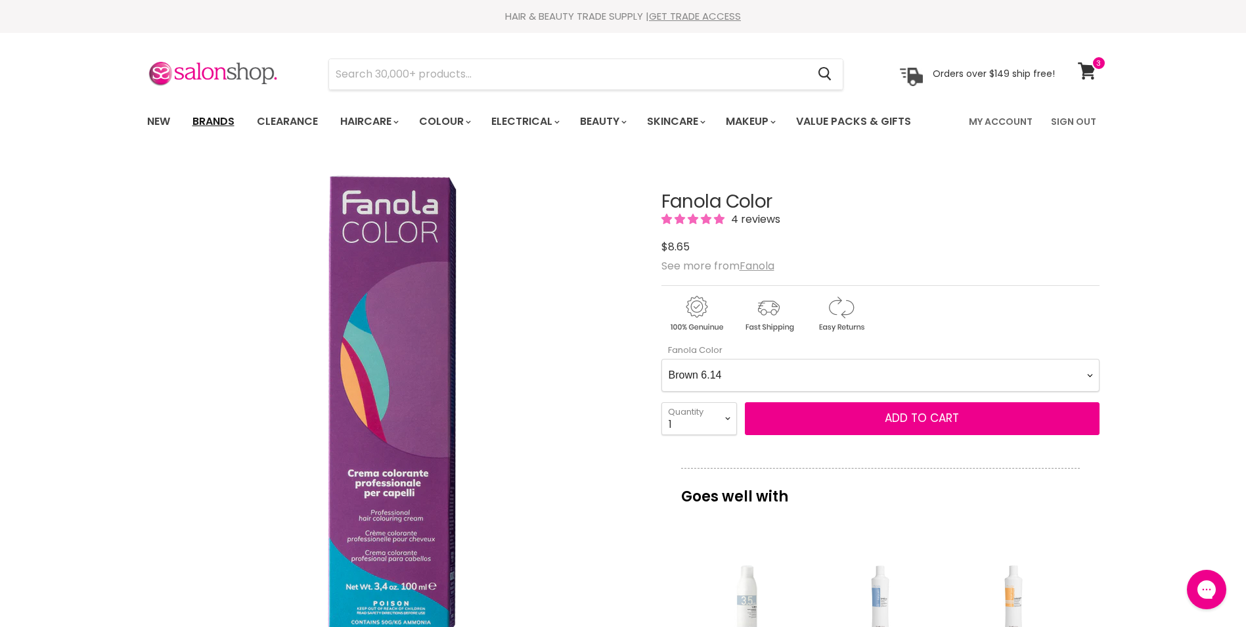
click at [219, 120] on link "Brands" at bounding box center [214, 122] width 62 height 28
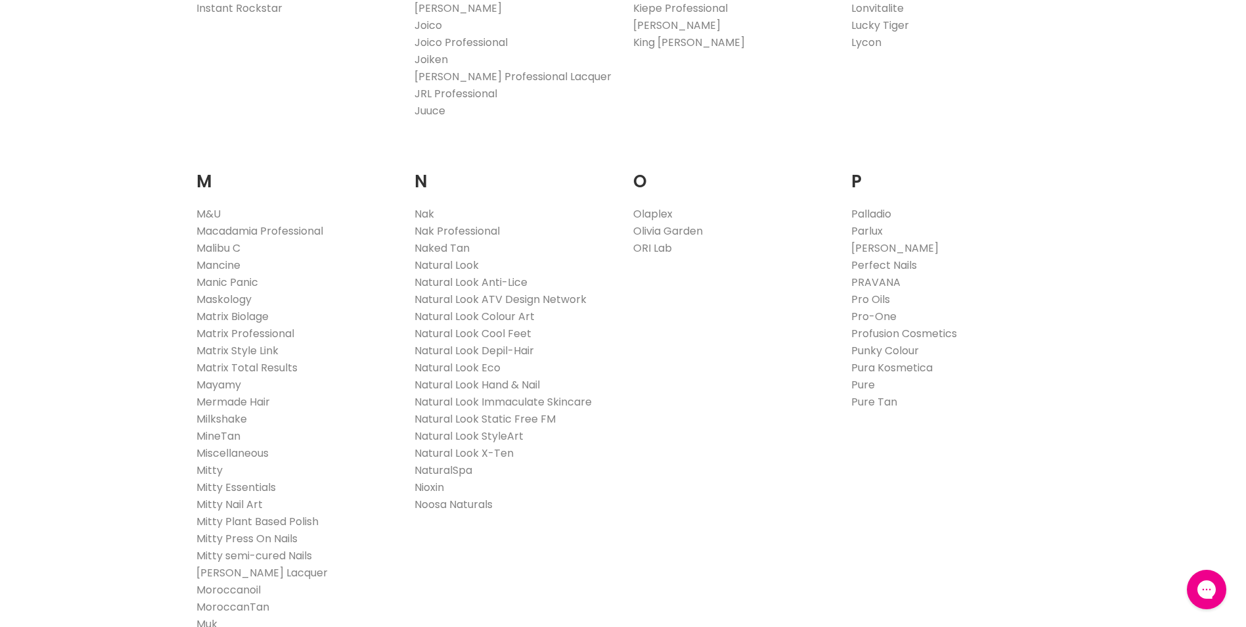
scroll to position [1379, 0]
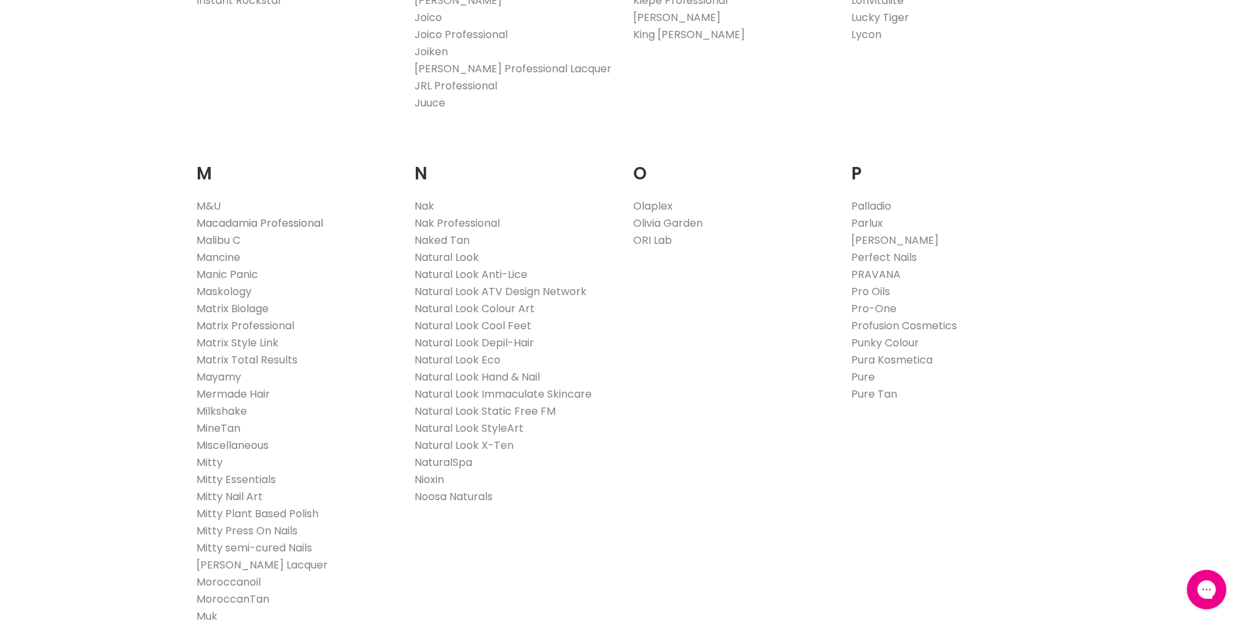
click at [283, 224] on link "Macadamia Professional" at bounding box center [259, 222] width 127 height 15
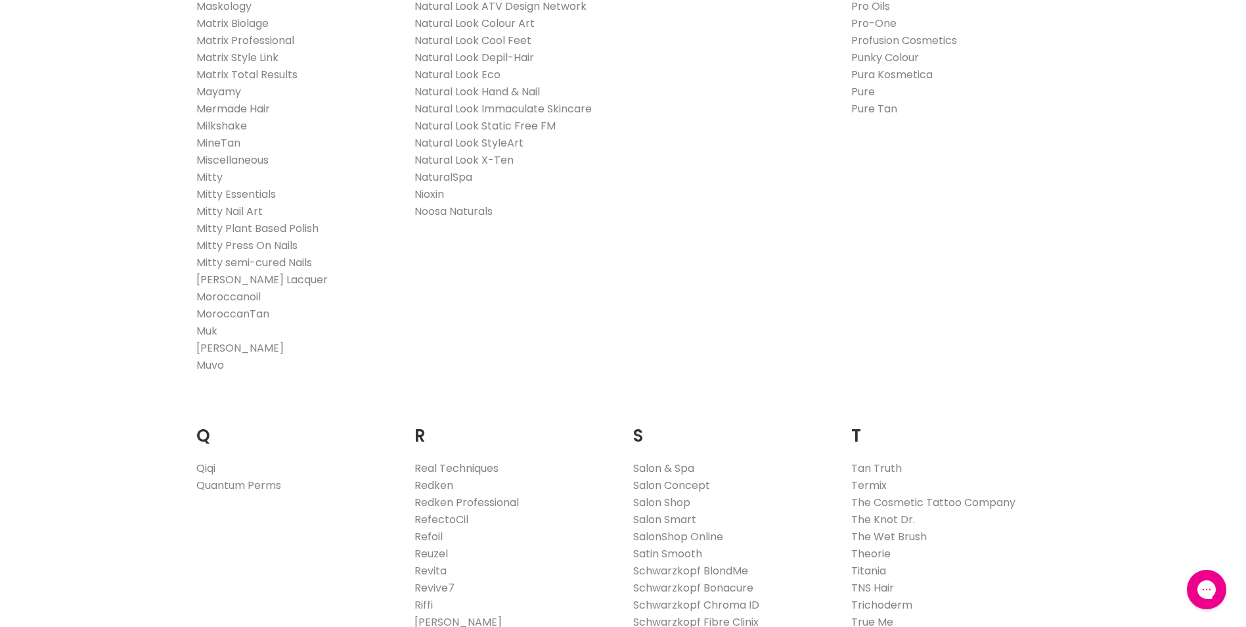
scroll to position [1904, 0]
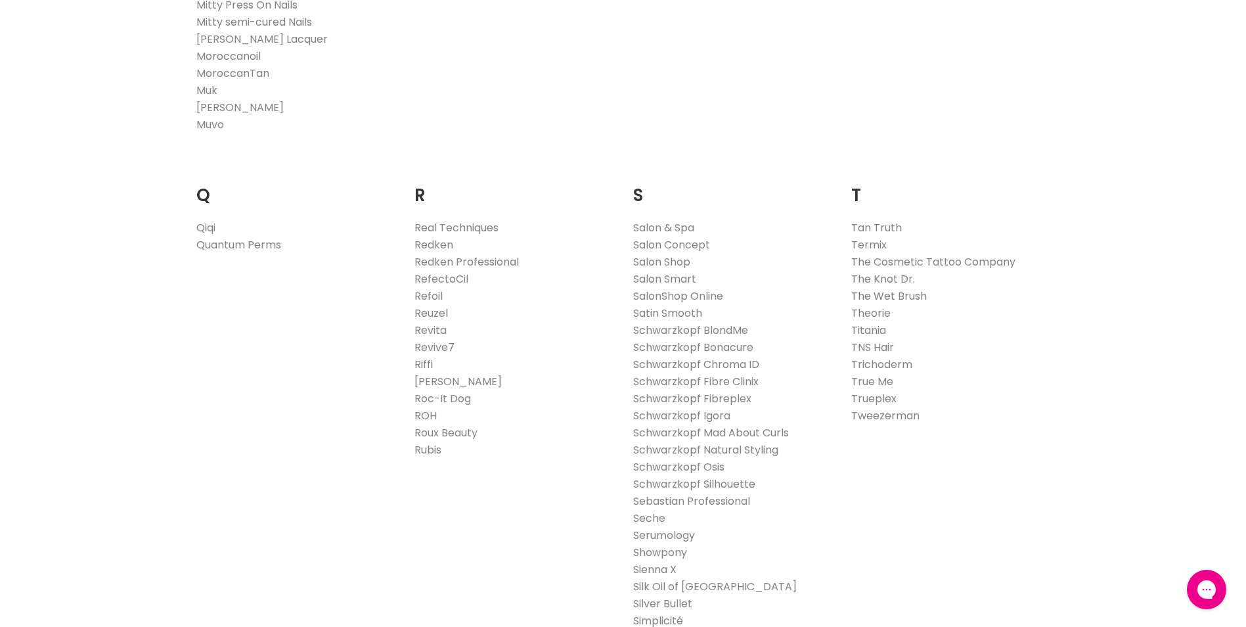
click at [914, 292] on link "The Wet Brush" at bounding box center [889, 295] width 76 height 15
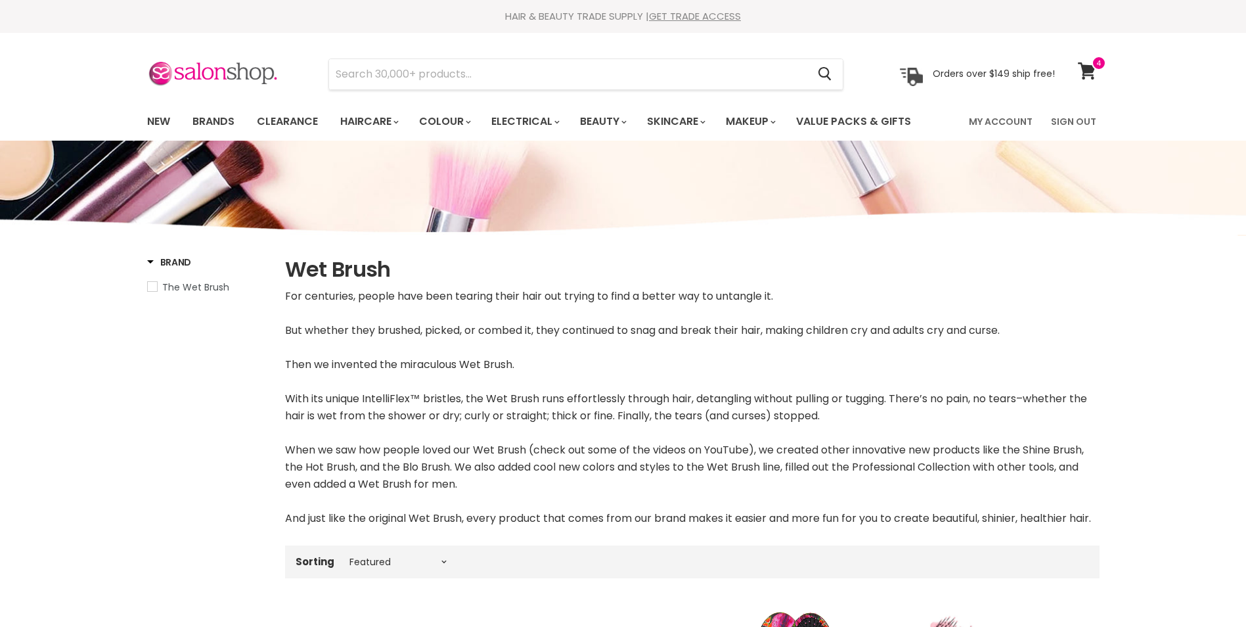
select select "manual"
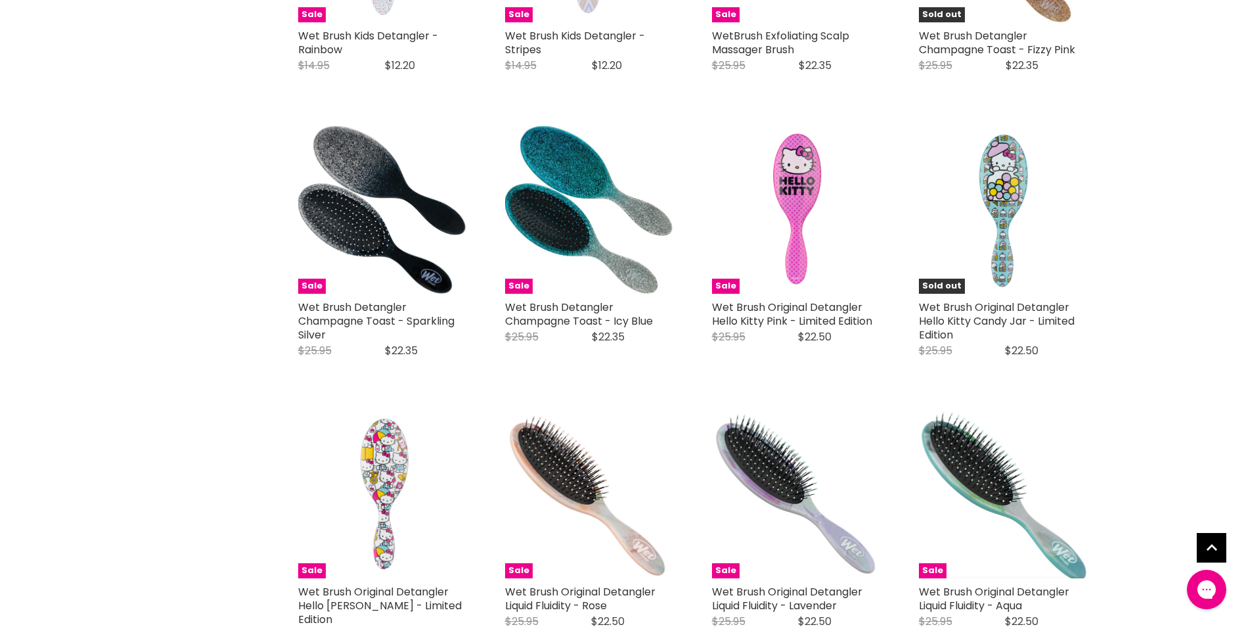
scroll to position [3349, 0]
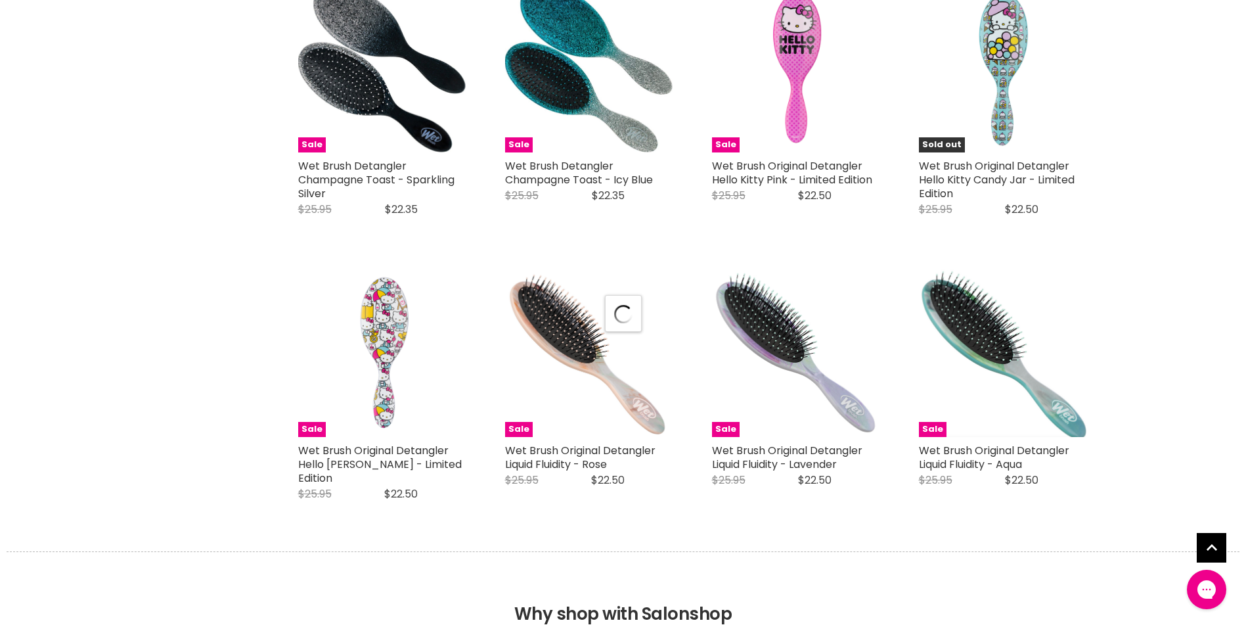
scroll to position [3678, 0]
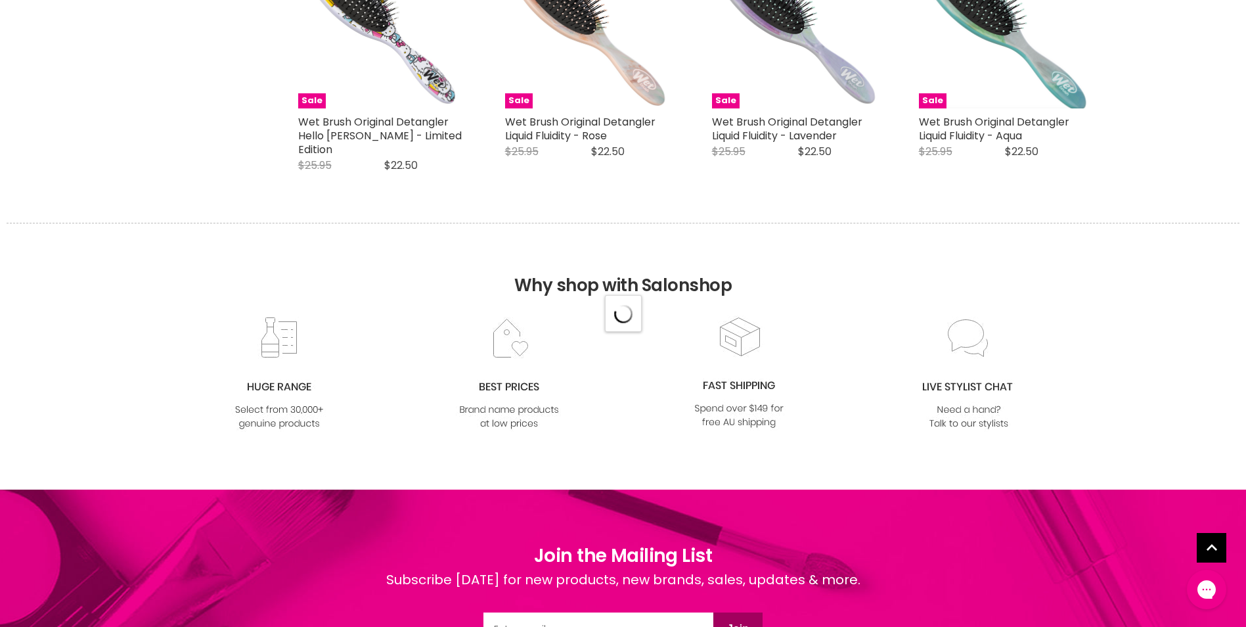
select select "manual"
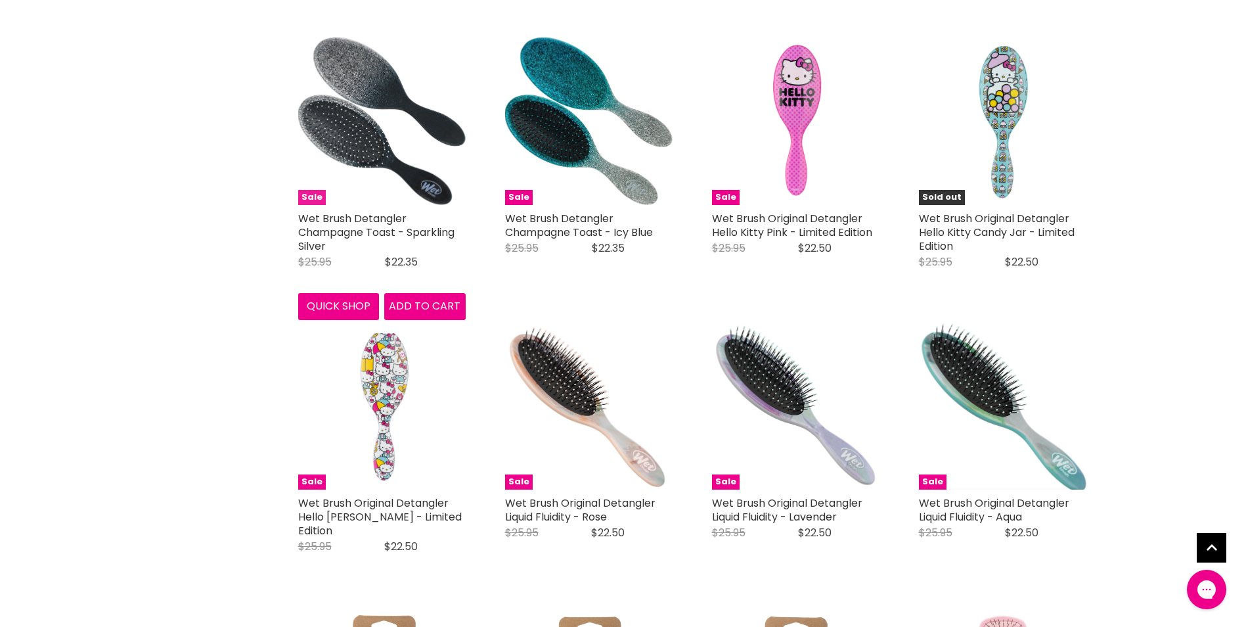
scroll to position [3284, 0]
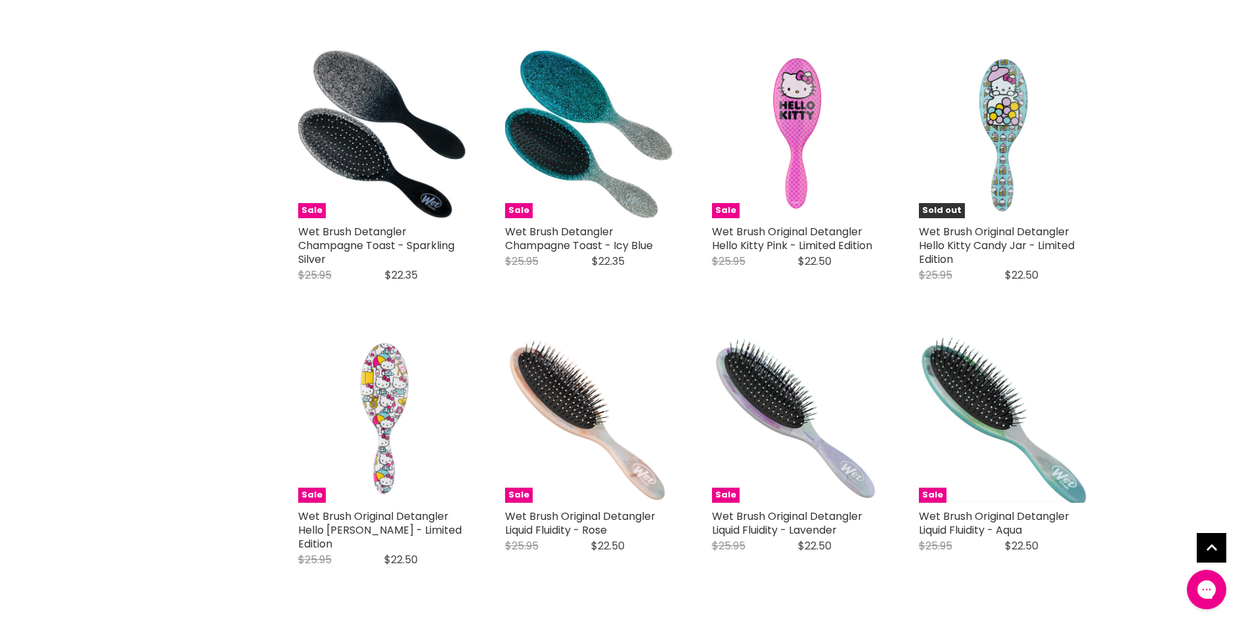
drag, startPoint x: 1210, startPoint y: 543, endPoint x: 1202, endPoint y: 539, distance: 9.4
click at [1210, 543] on div "Brand The Wet Brush Home Wet Brush Wet Brush For centuries, people have been te…" at bounding box center [623, 380] width 1246 height 7010
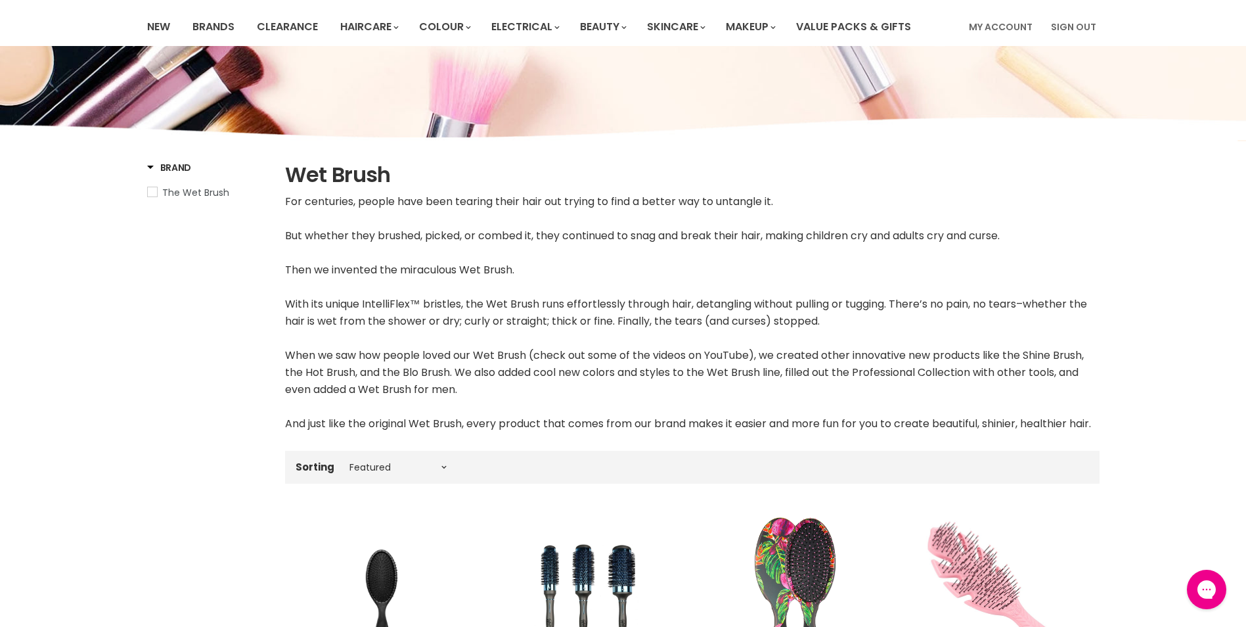
scroll to position [0, 0]
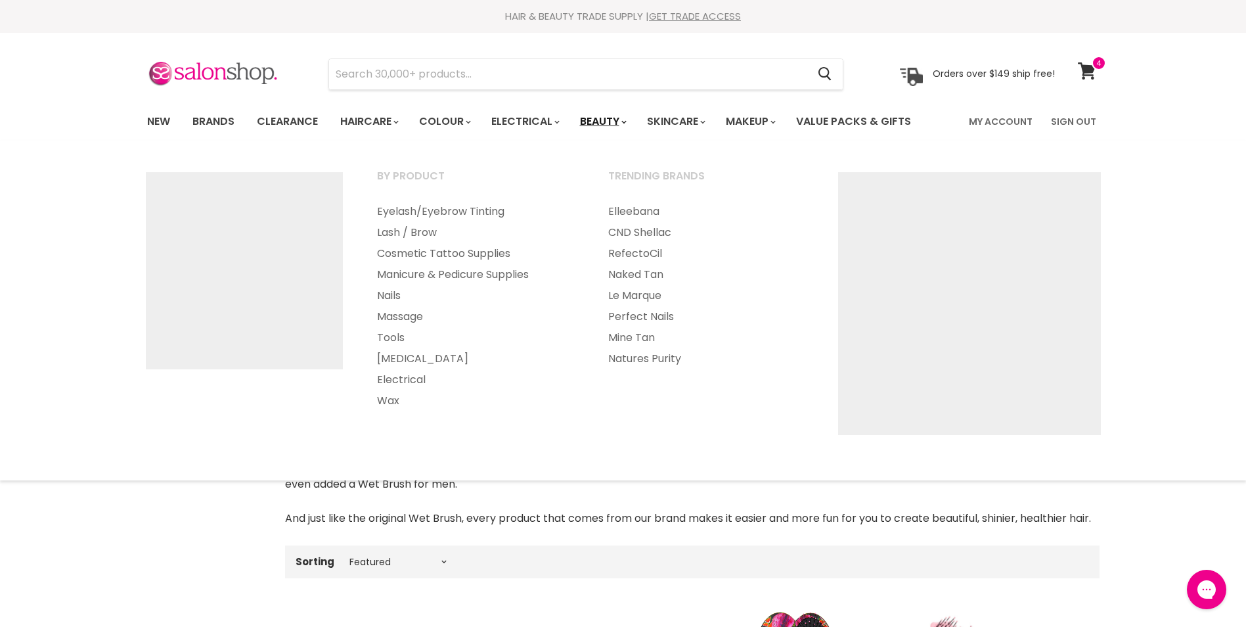
click at [617, 122] on link "Beauty" at bounding box center [602, 122] width 64 height 28
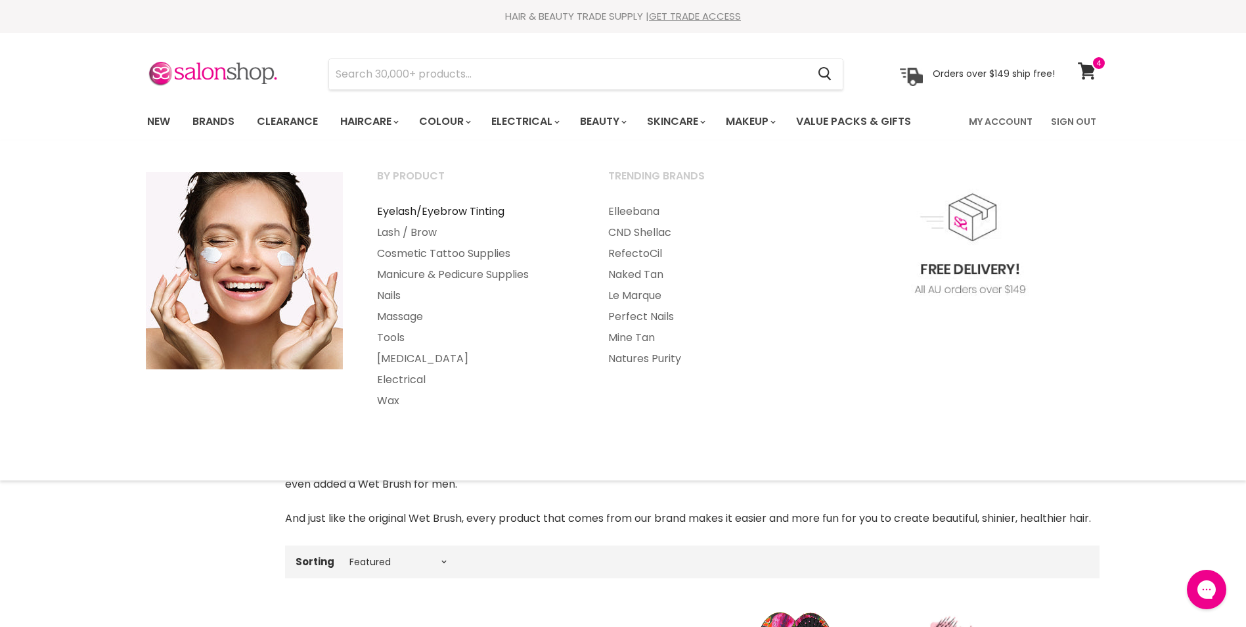
click at [420, 213] on link "Eyelash/Eyebrow Tinting" at bounding box center [475, 211] width 229 height 21
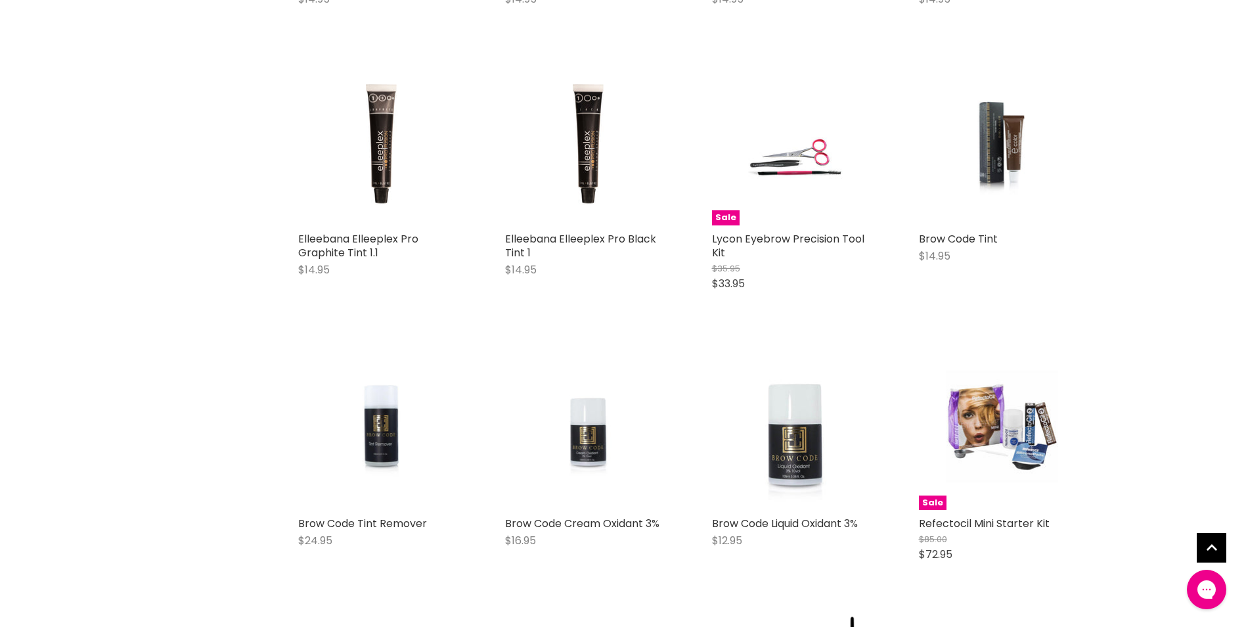
scroll to position [3152, 0]
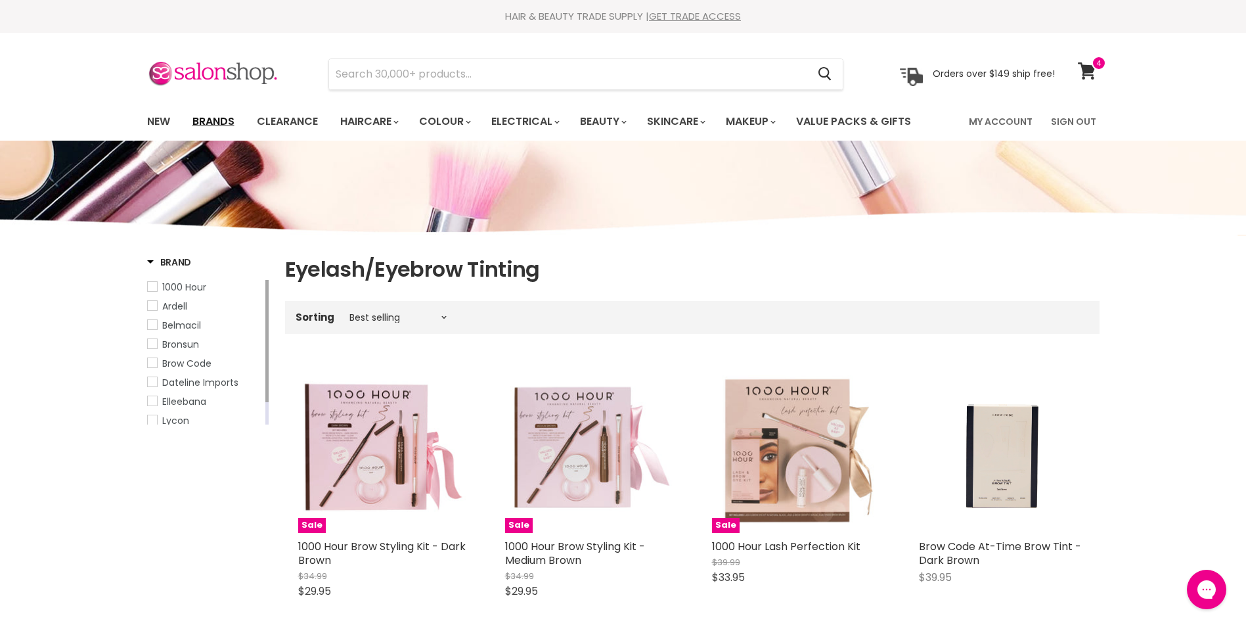
click at [223, 121] on link "Brands" at bounding box center [214, 122] width 62 height 28
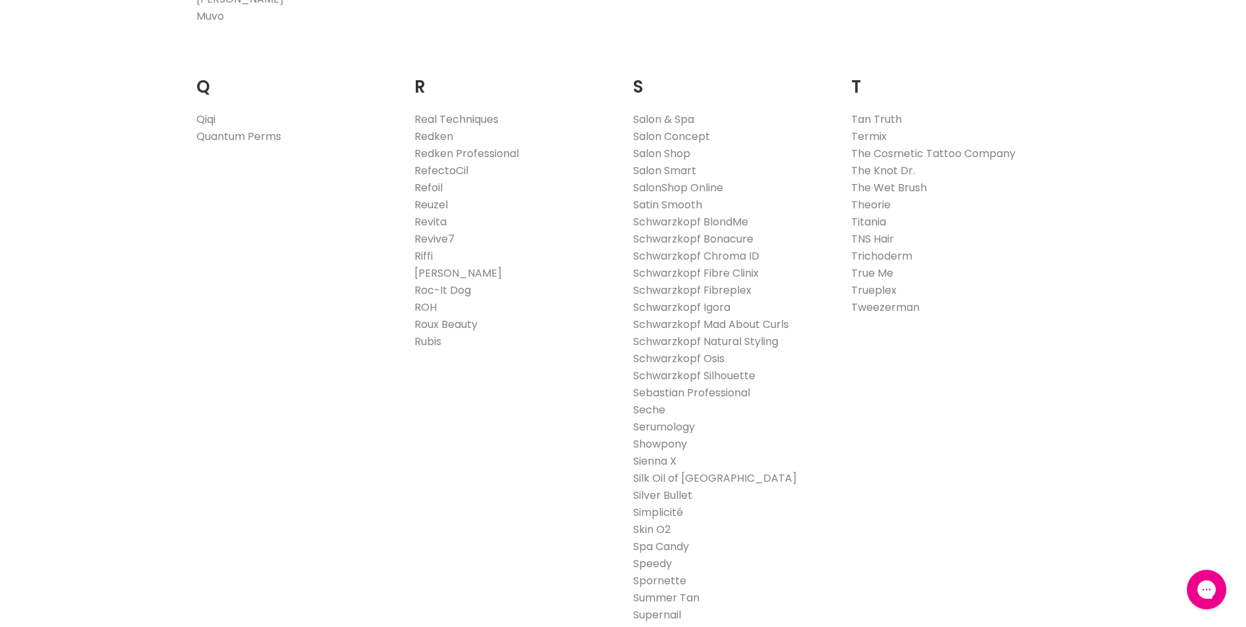
scroll to position [2036, 0]
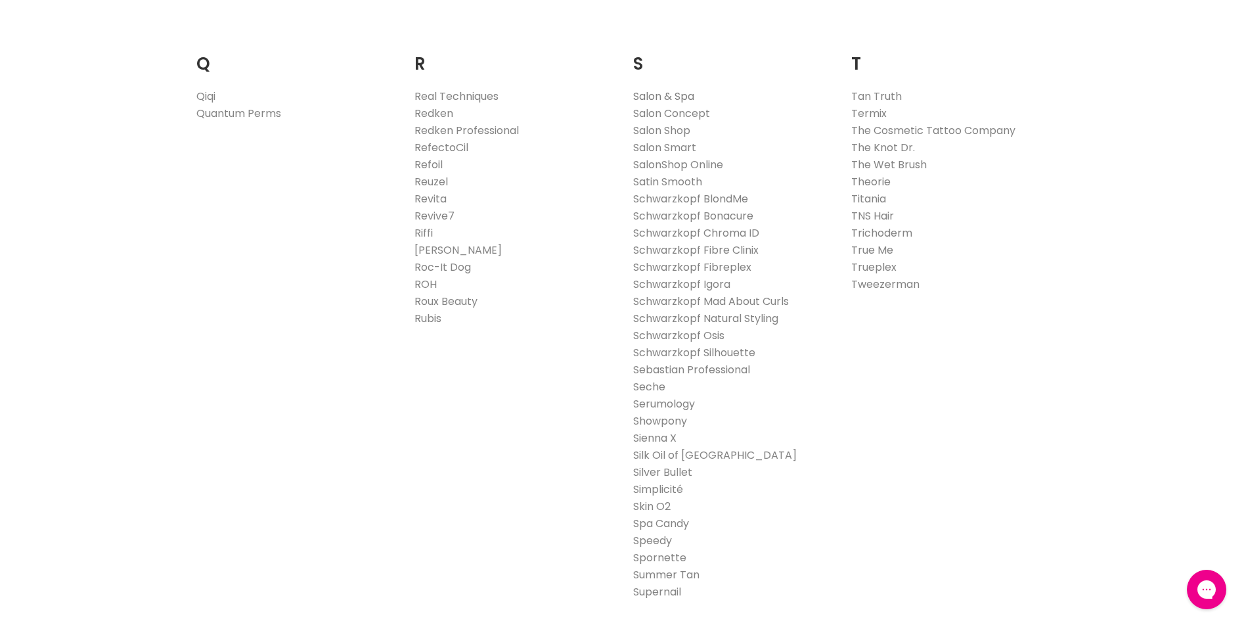
click at [662, 96] on link "Salon & Spa" at bounding box center [663, 96] width 61 height 15
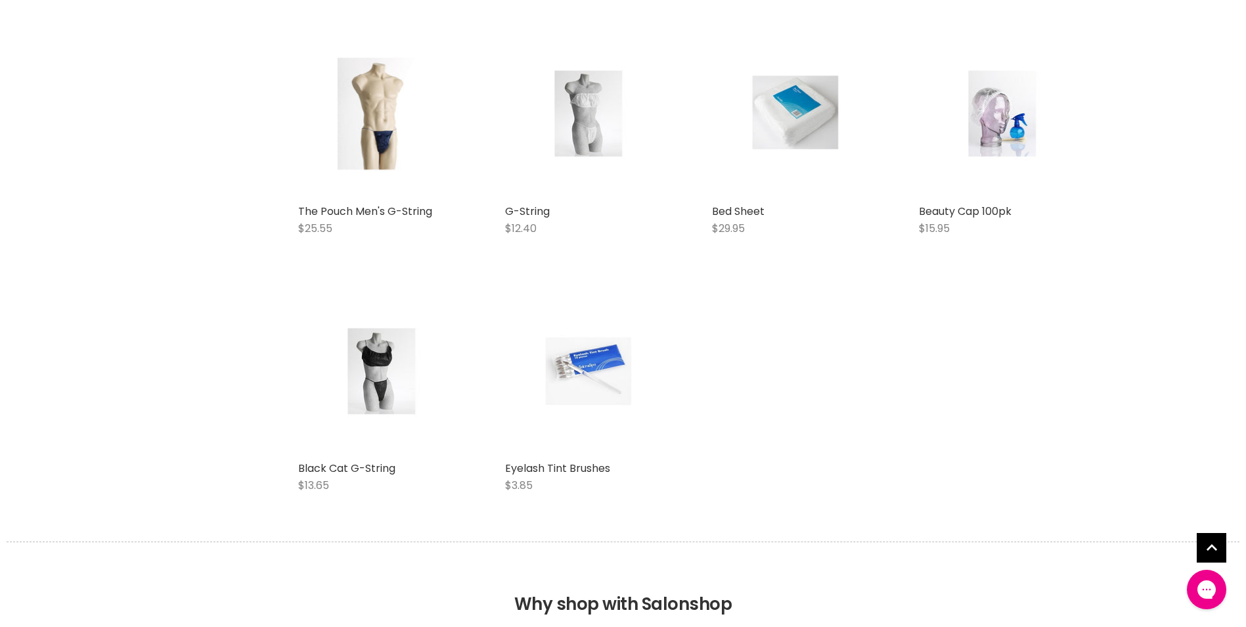
scroll to position [1051, 0]
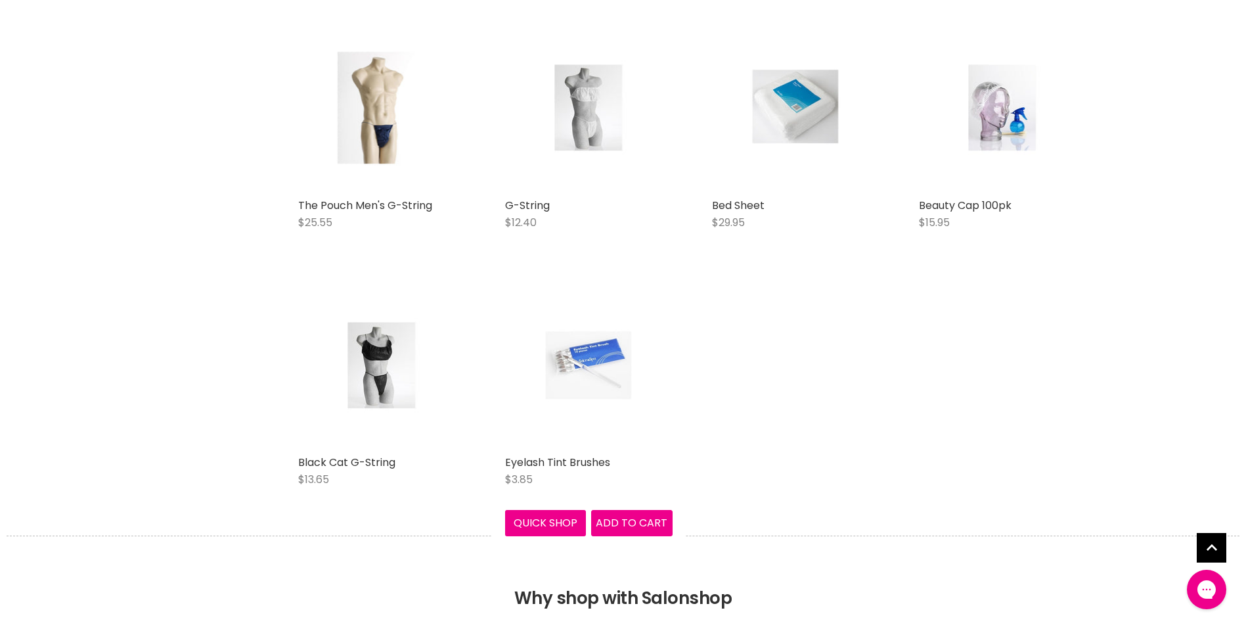
click at [580, 376] on img "Main content" at bounding box center [588, 364] width 111 height 167
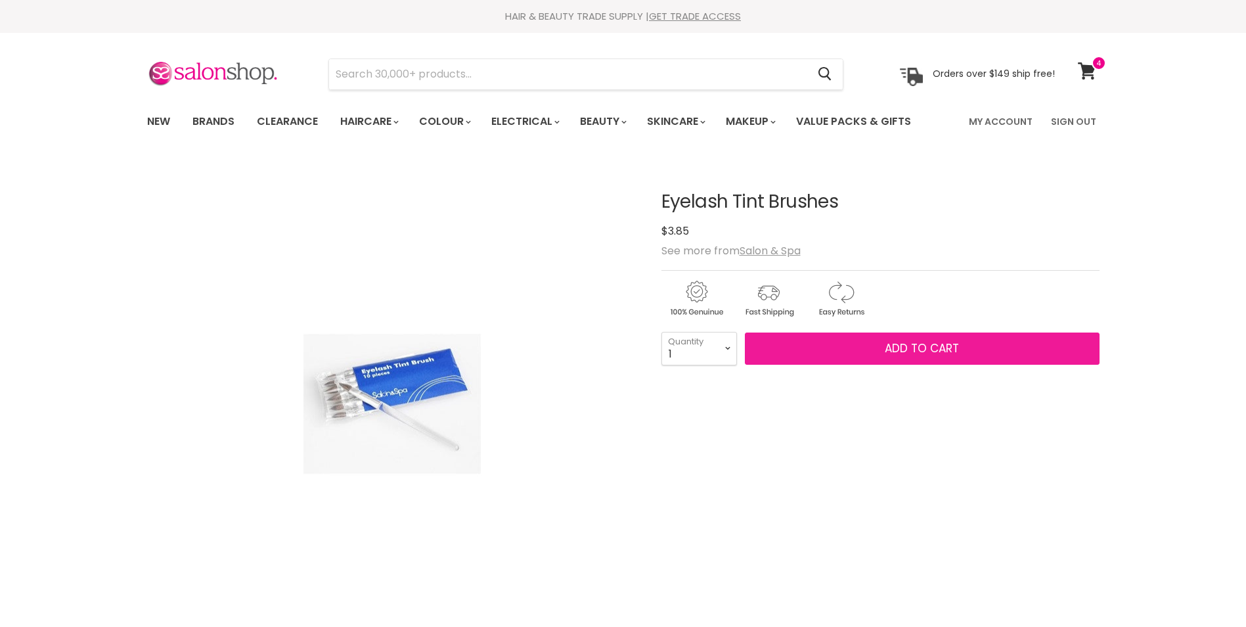
click at [903, 348] on span "Add to cart" at bounding box center [922, 348] width 74 height 16
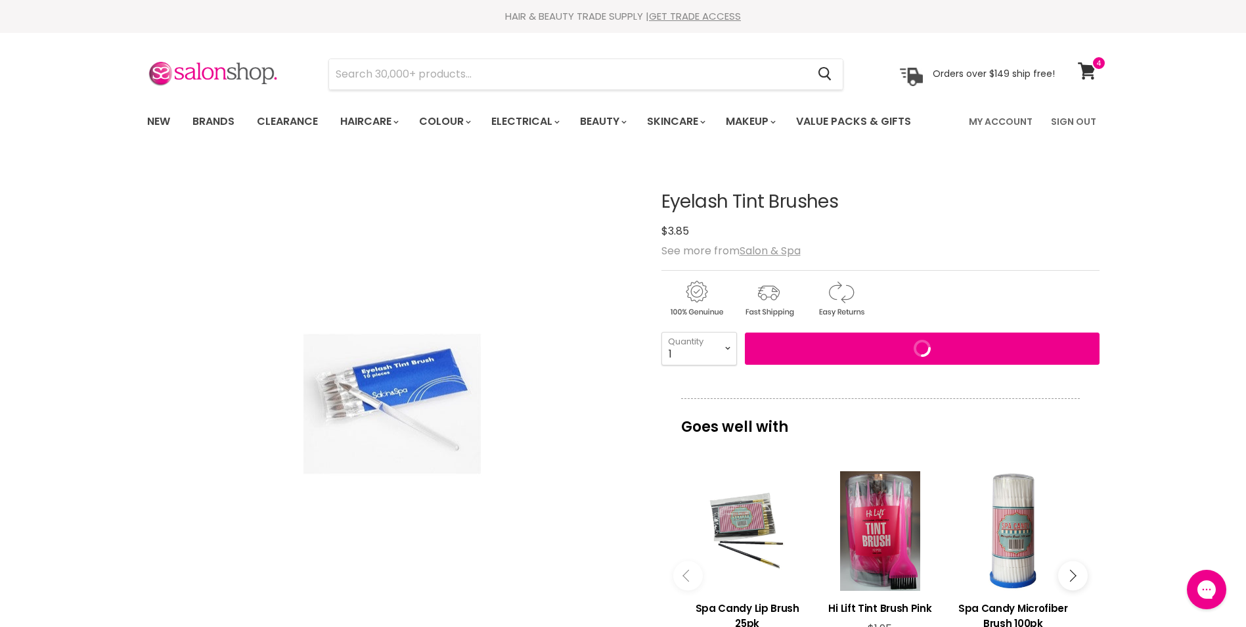
scroll to position [131, 0]
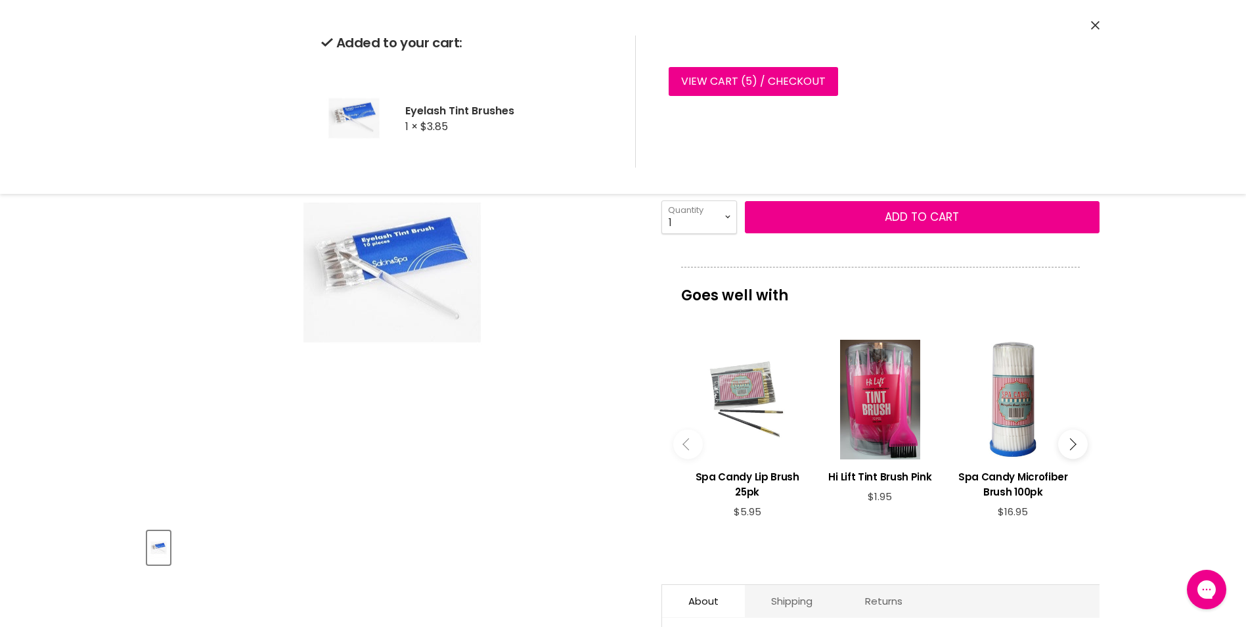
click at [744, 414] on div "Main content" at bounding box center [748, 400] width 120 height 120
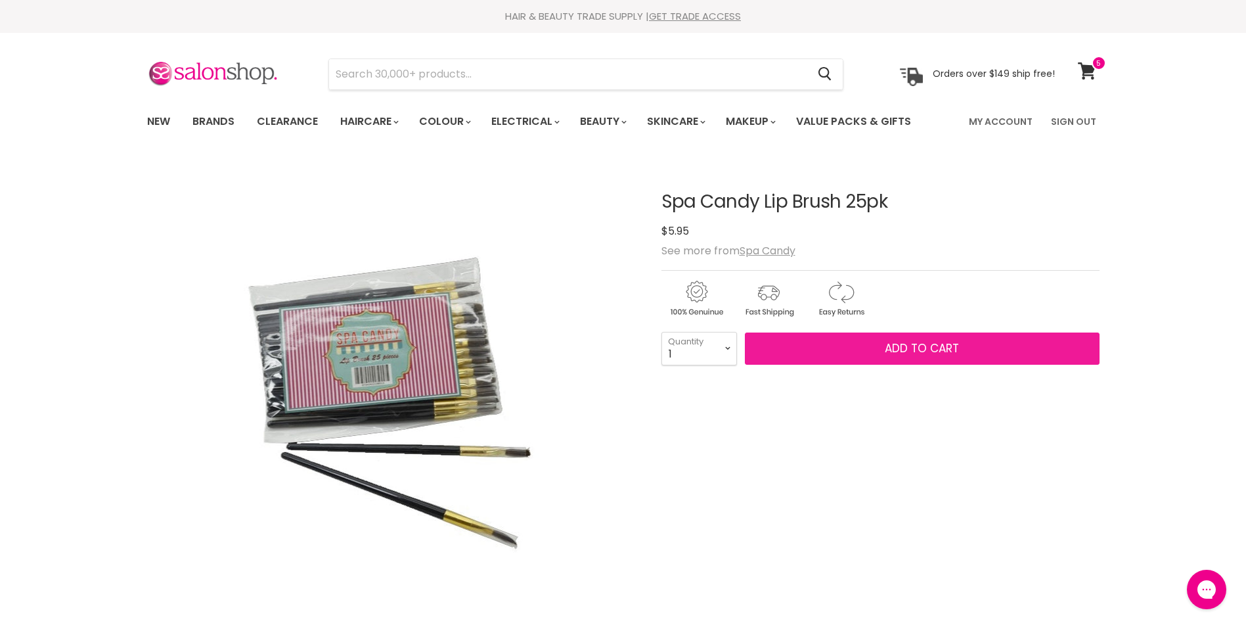
click at [925, 343] on span "Add to cart" at bounding box center [922, 348] width 74 height 16
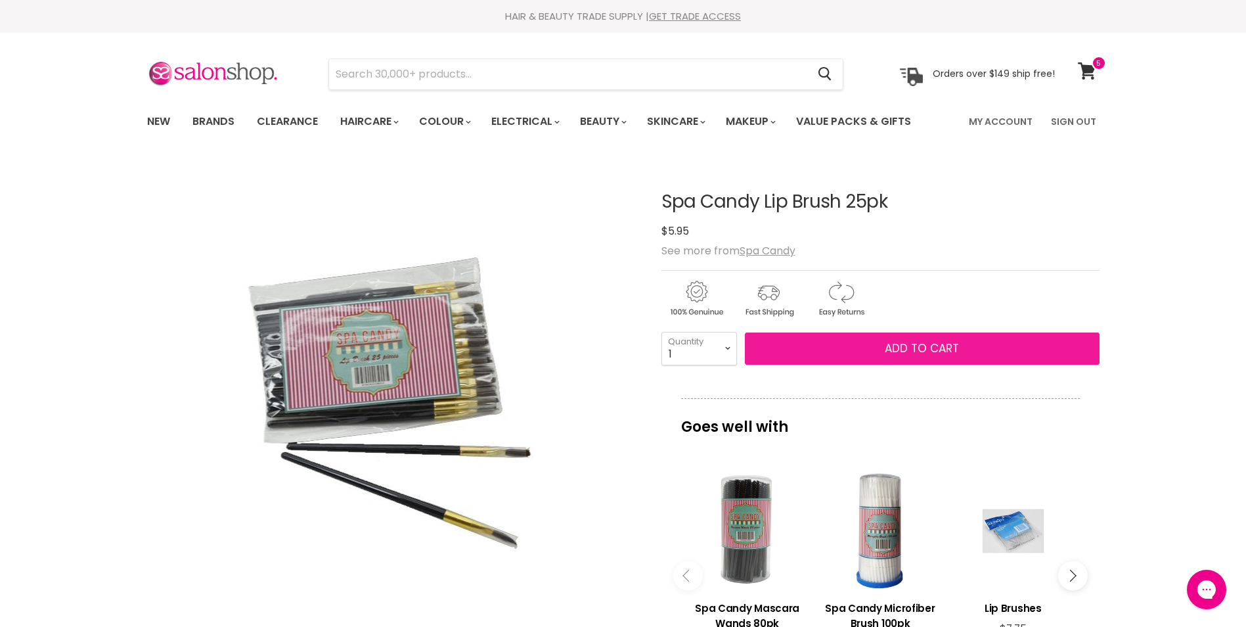
click at [925, 343] on span "Add to cart" at bounding box center [922, 348] width 74 height 16
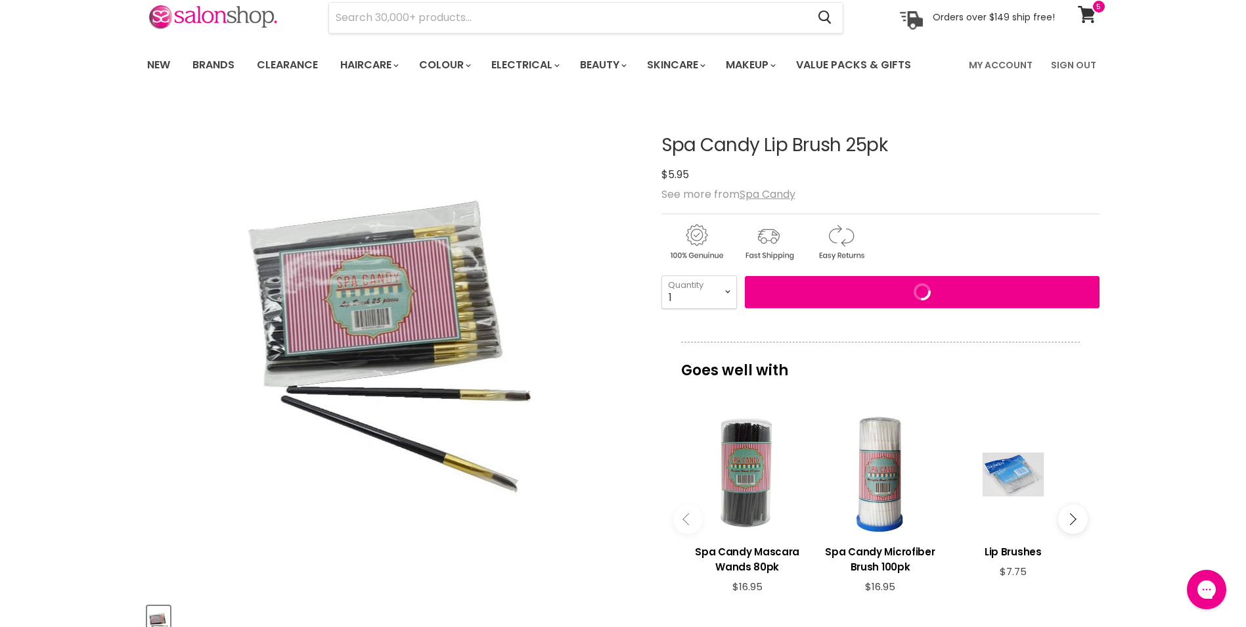
scroll to position [131, 0]
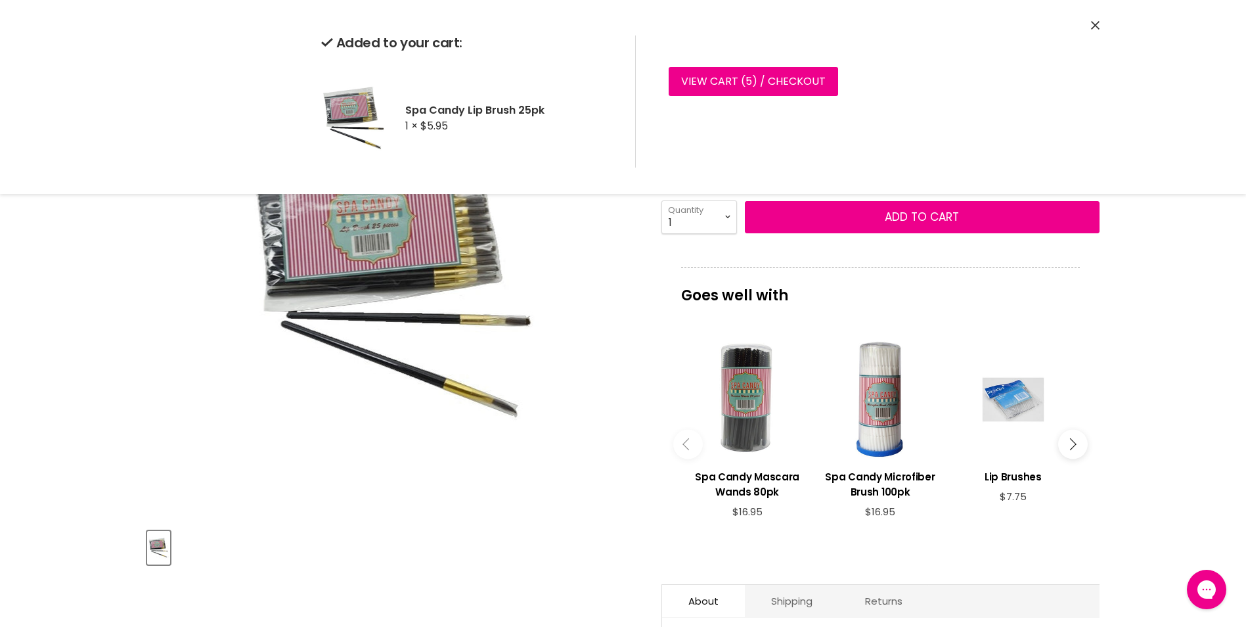
click at [1079, 438] on button "Main content" at bounding box center [1073, 444] width 30 height 30
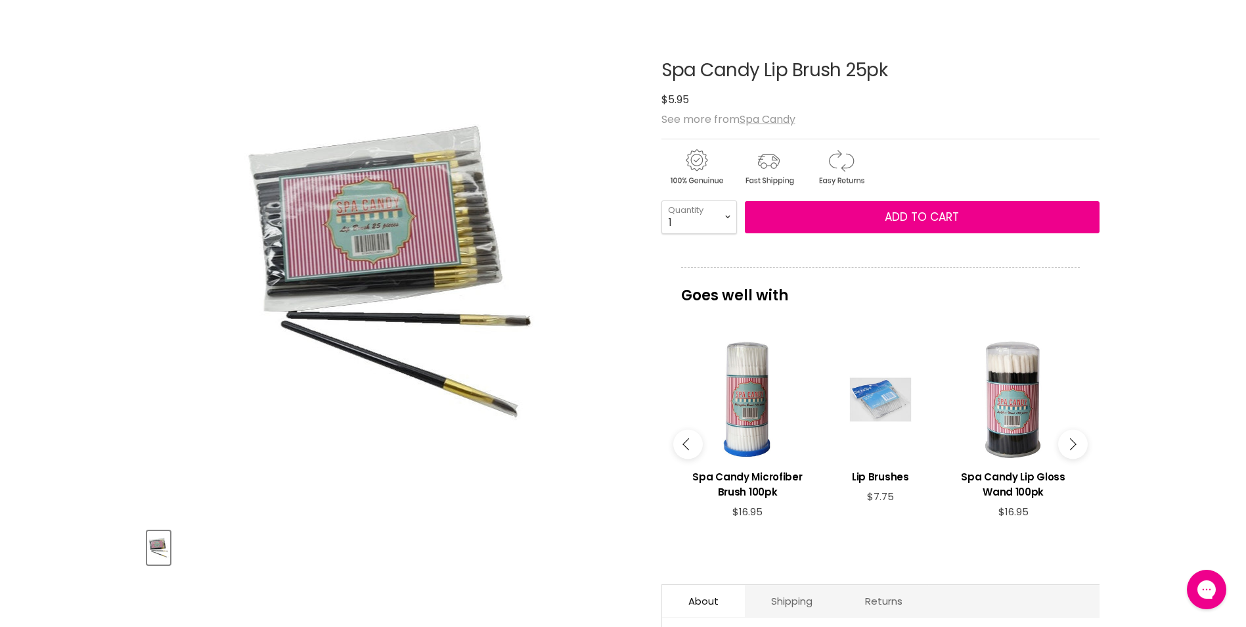
click at [875, 401] on div "Main content" at bounding box center [880, 400] width 120 height 120
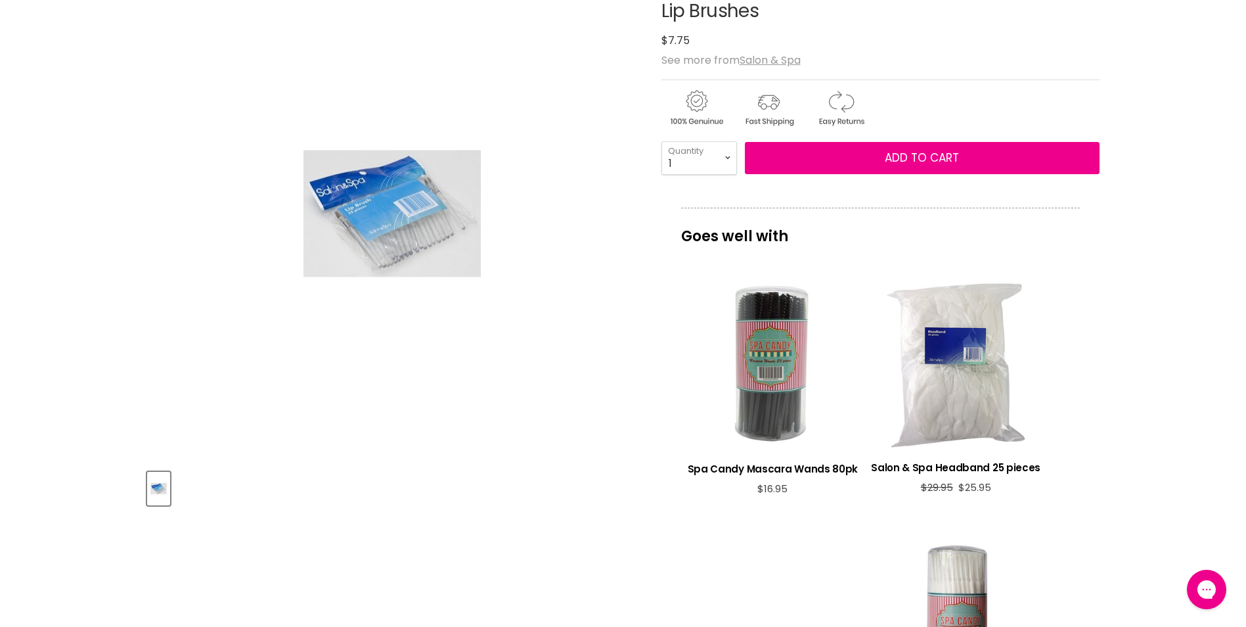
scroll to position [197, 0]
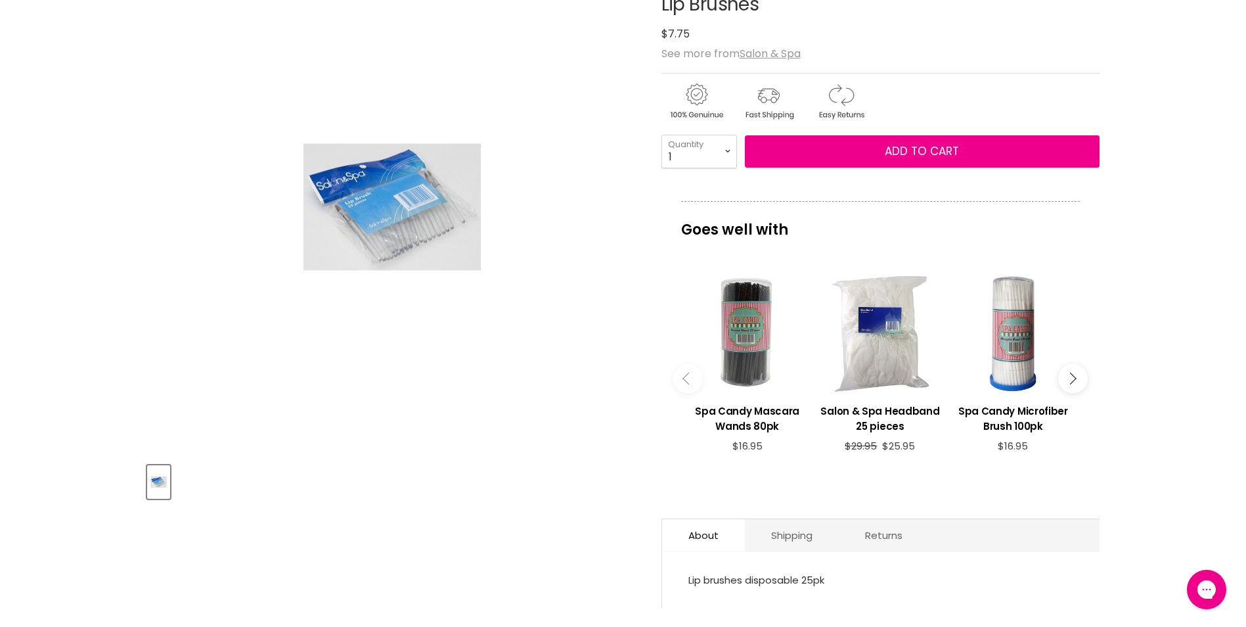
click at [1070, 372] on icon "Main content" at bounding box center [1070, 378] width 12 height 12
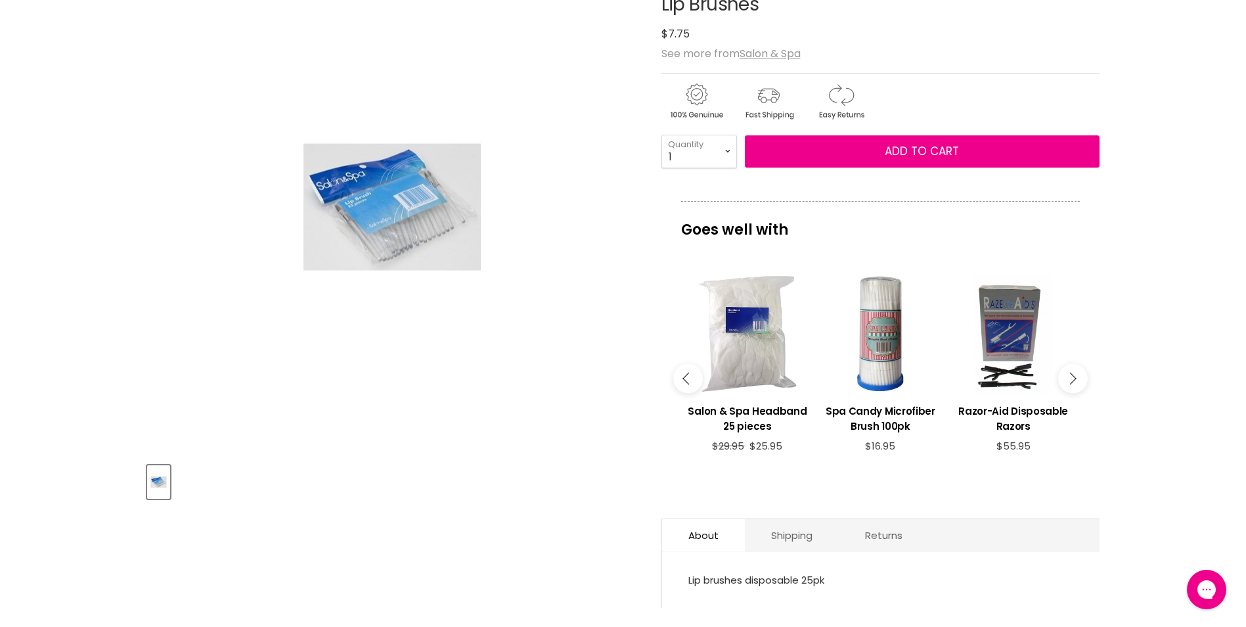
click at [1070, 372] on icon "Main content" at bounding box center [1070, 378] width 12 height 12
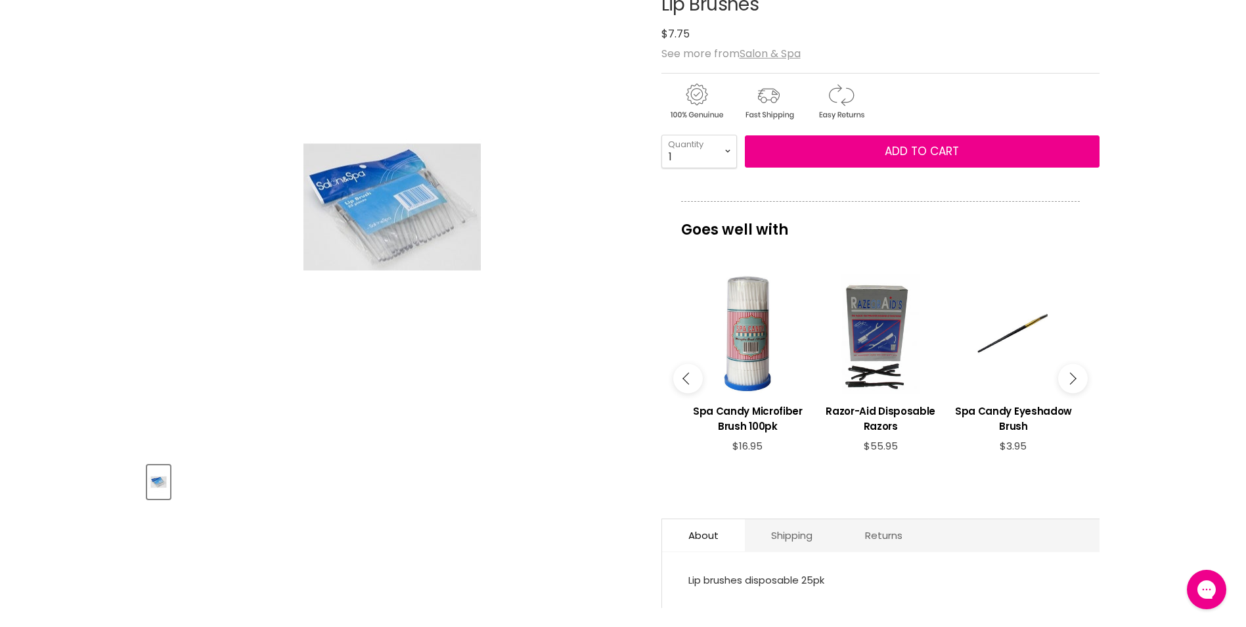
click at [1070, 372] on icon "Main content" at bounding box center [1070, 378] width 12 height 12
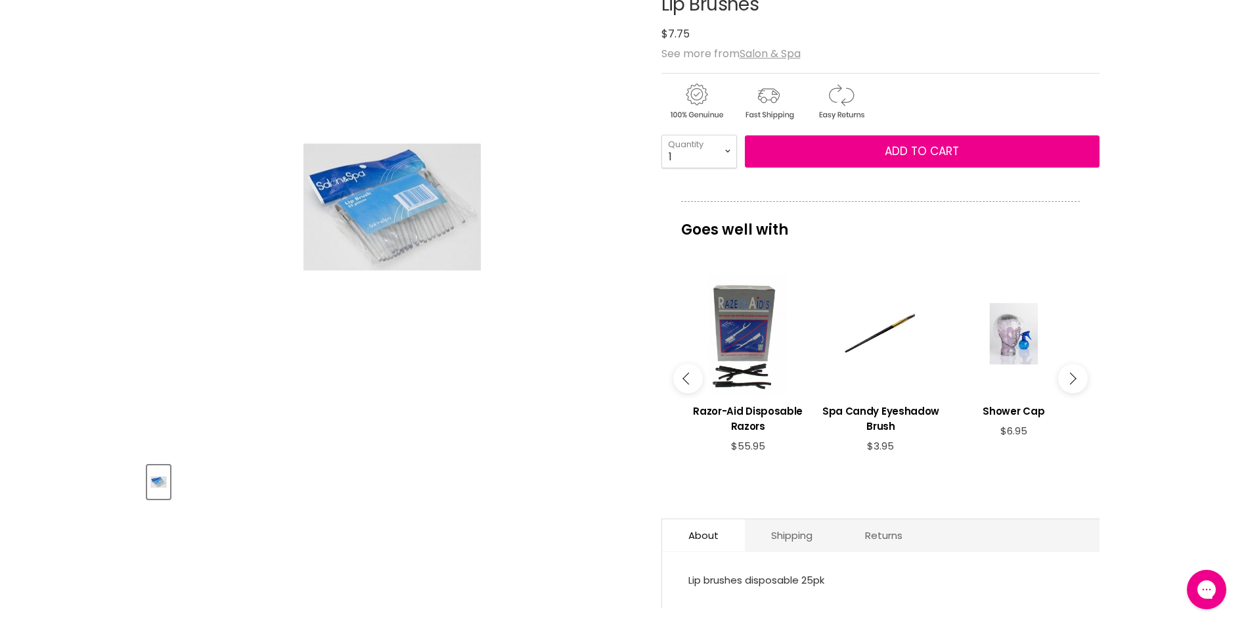
click at [1070, 372] on icon "Main content" at bounding box center [1070, 378] width 12 height 12
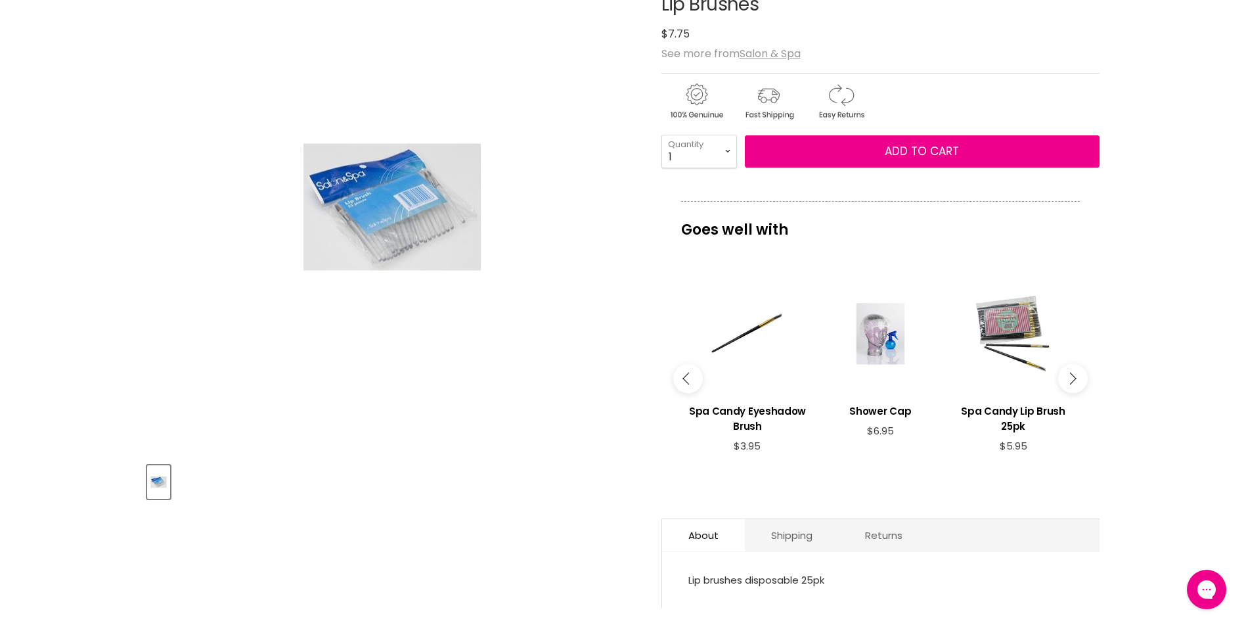
click at [1070, 372] on icon "Main content" at bounding box center [1070, 378] width 12 height 12
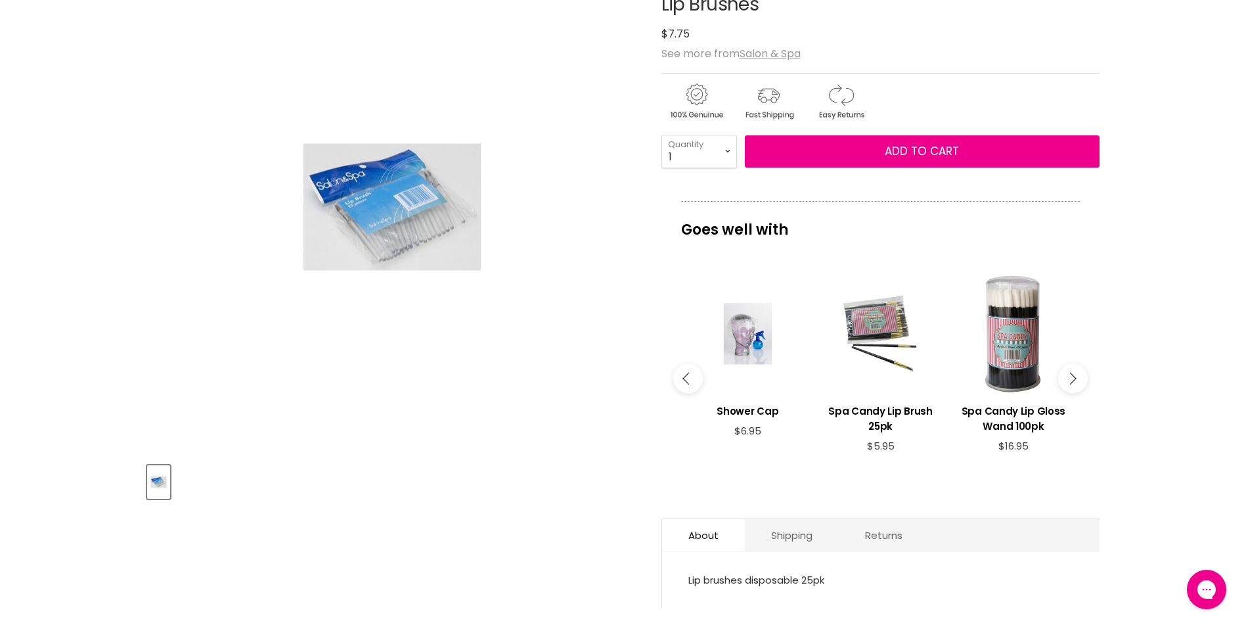
click at [1070, 372] on icon "Main content" at bounding box center [1070, 378] width 12 height 12
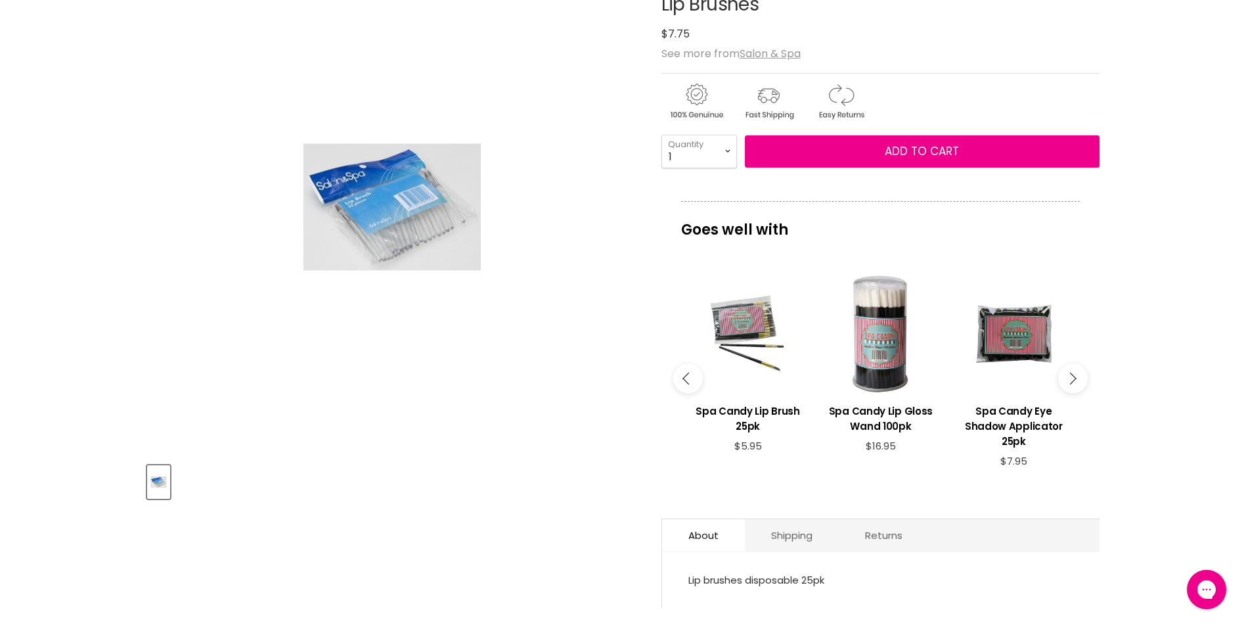
click at [1070, 372] on icon "Main content" at bounding box center [1070, 378] width 12 height 12
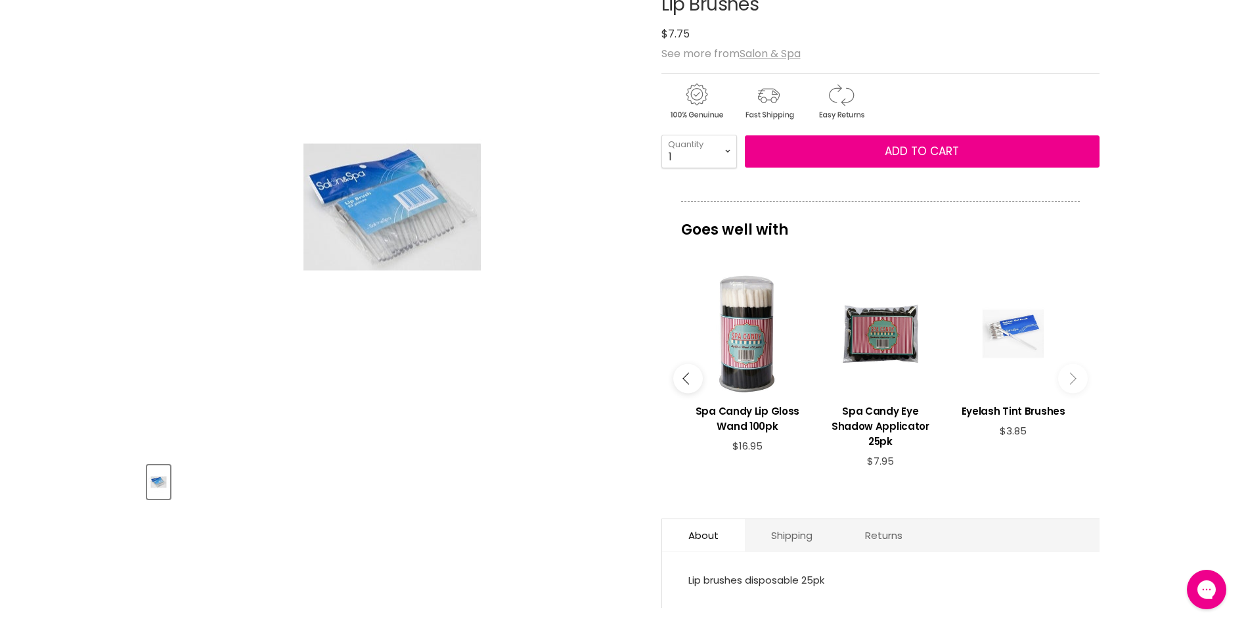
click at [1070, 372] on icon "Main content" at bounding box center [1070, 378] width 12 height 12
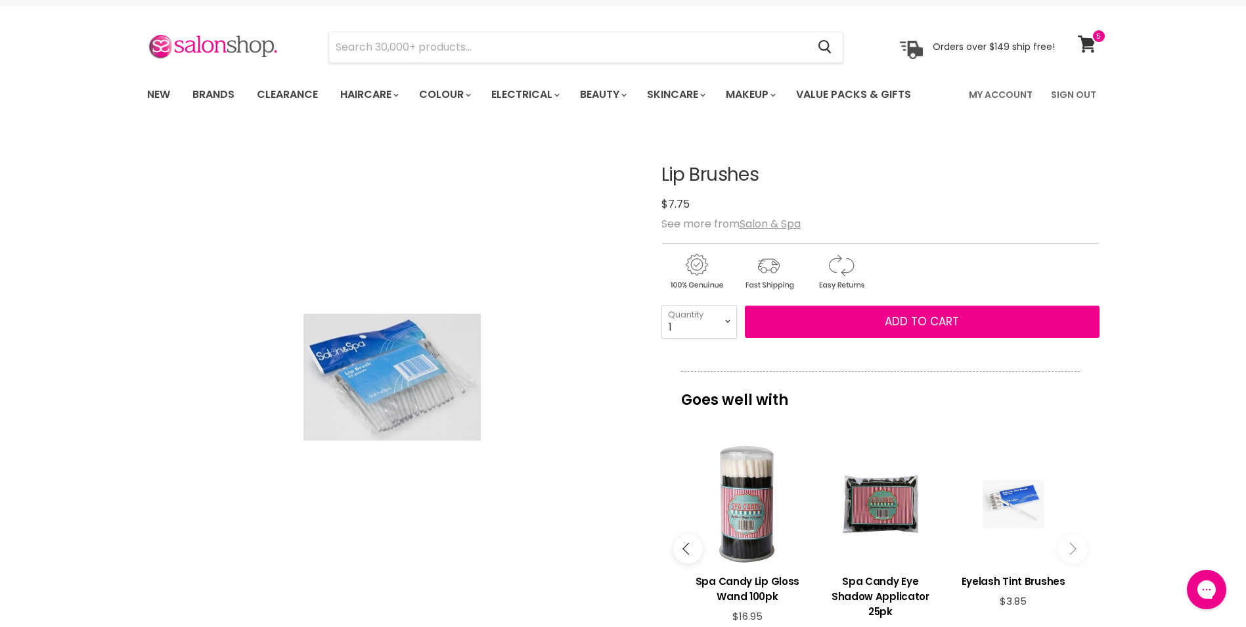
scroll to position [0, 0]
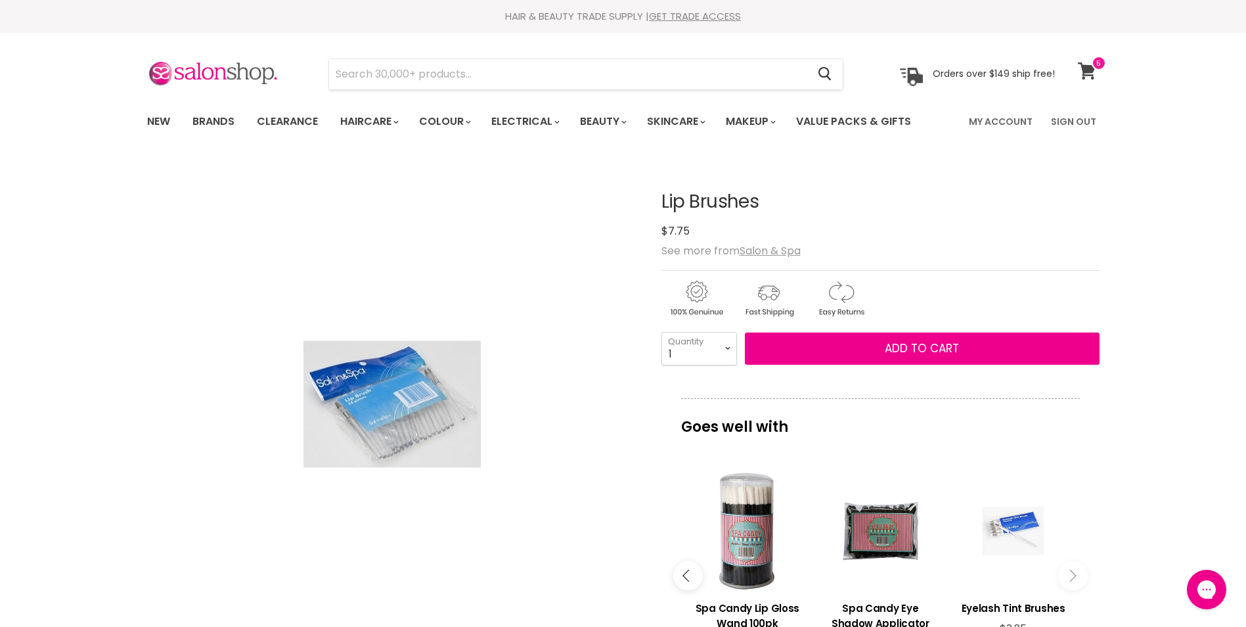
click at [1096, 61] on span at bounding box center [1098, 63] width 14 height 14
